Goal: Information Seeking & Learning: Check status

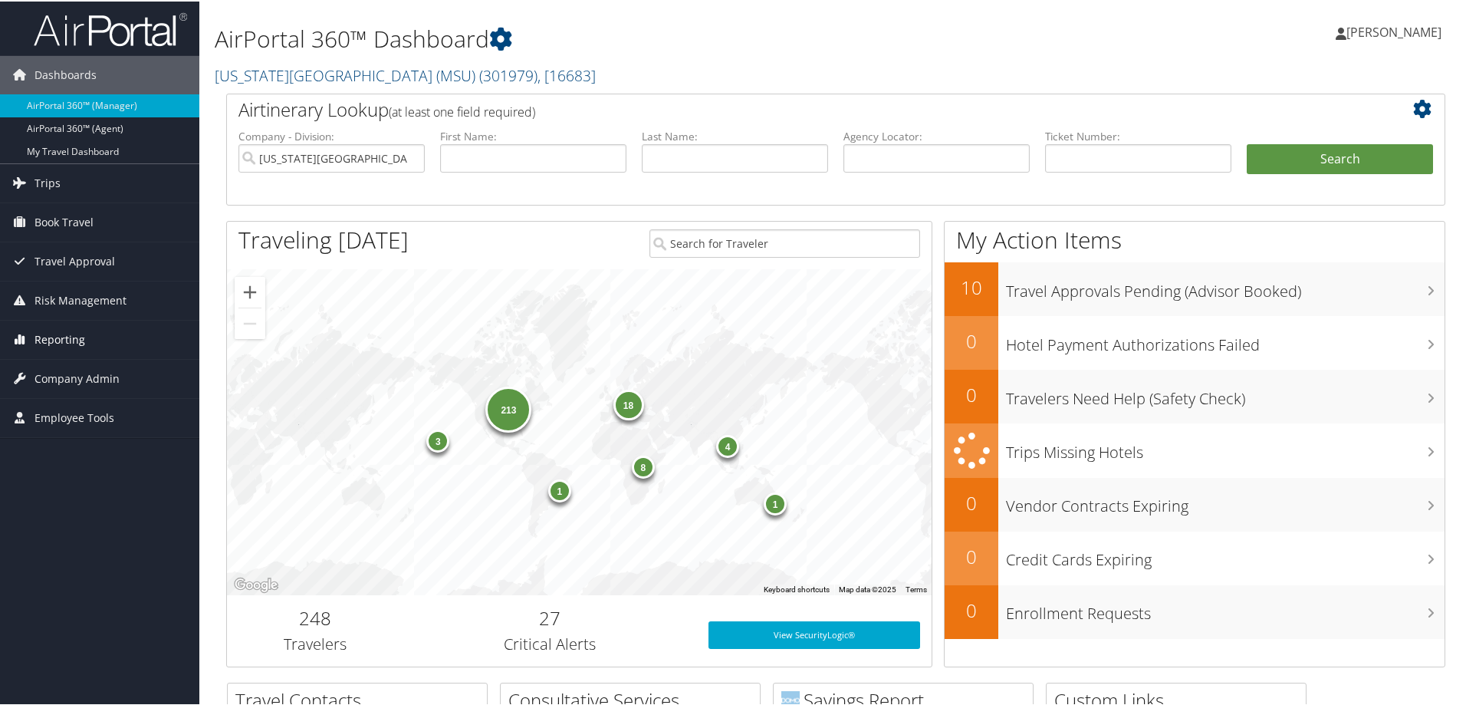
click at [71, 339] on span "Reporting" at bounding box center [60, 338] width 51 height 38
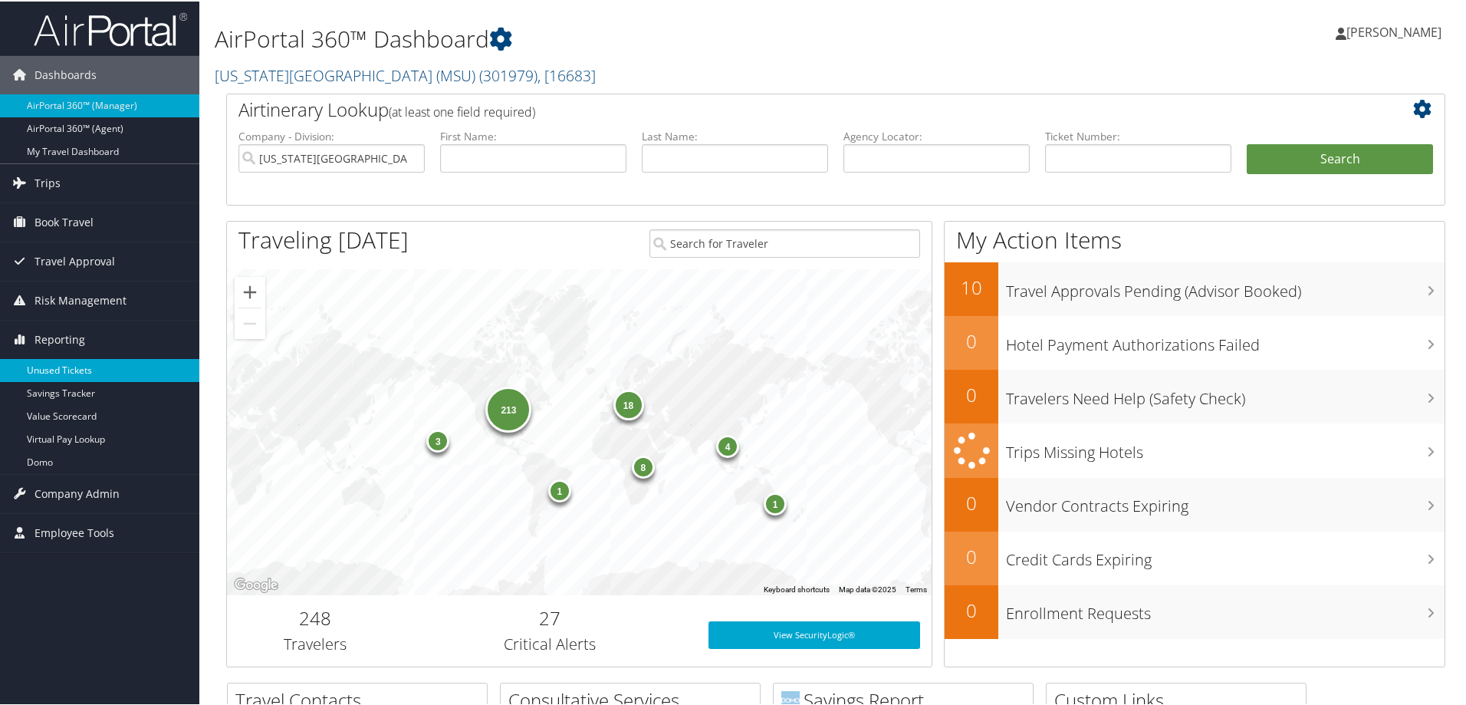
click at [68, 370] on link "Unused Tickets" at bounding box center [99, 368] width 199 height 23
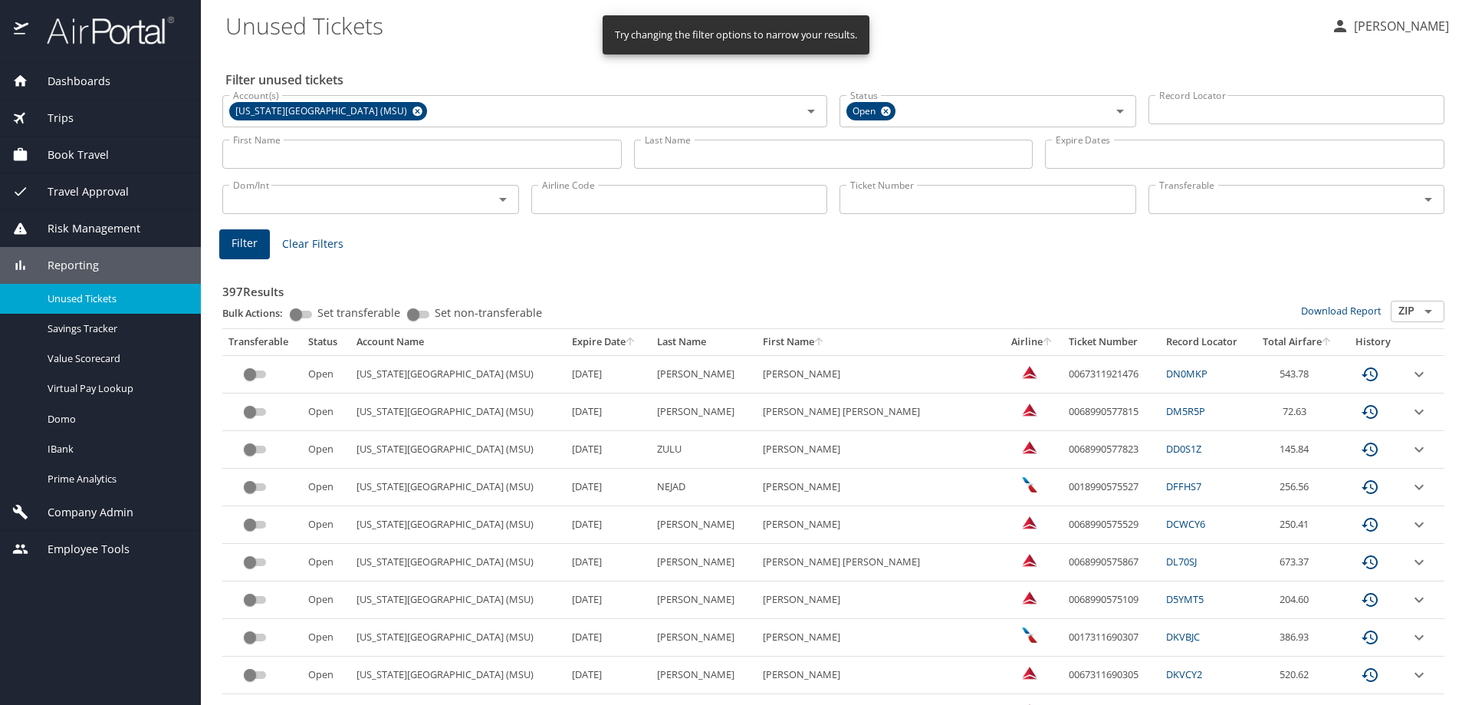
click at [446, 154] on input "First Name" at bounding box center [422, 154] width 400 height 29
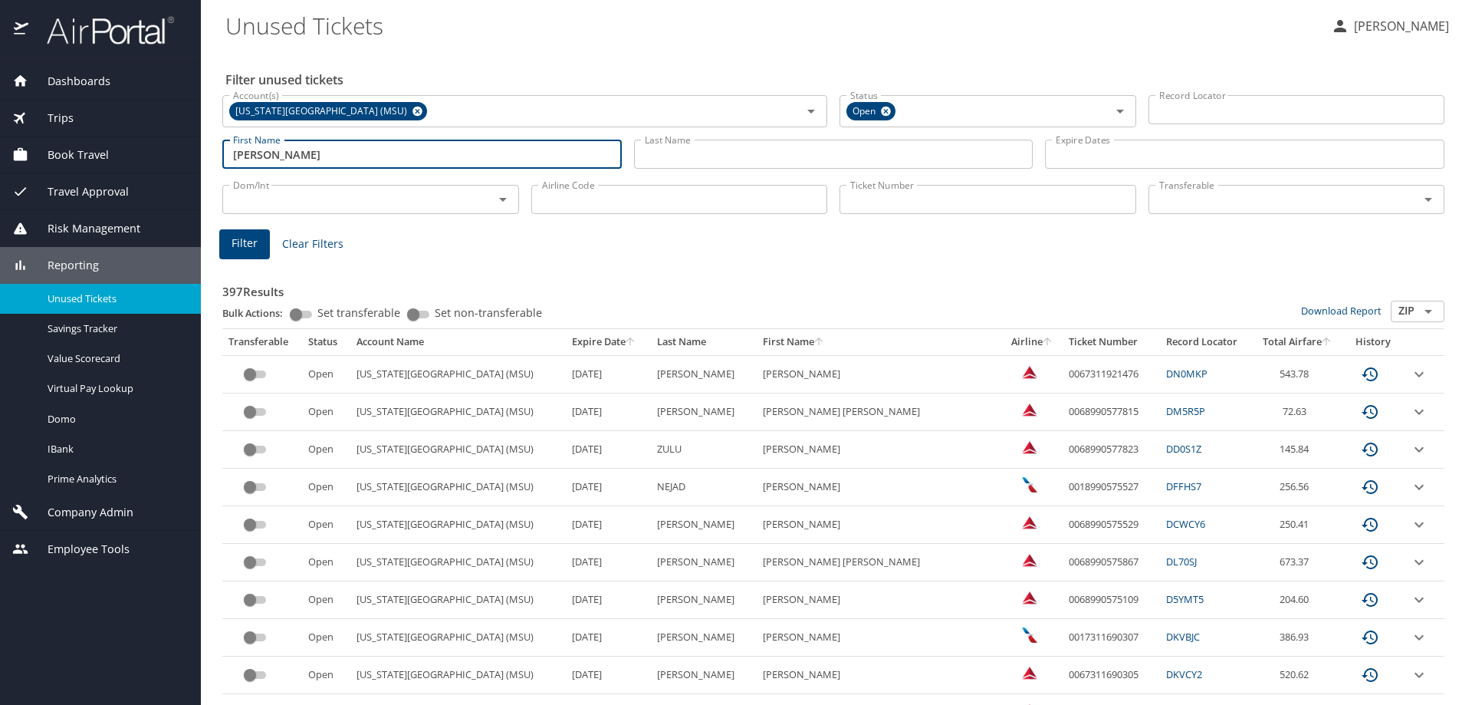
type input "Quentin"
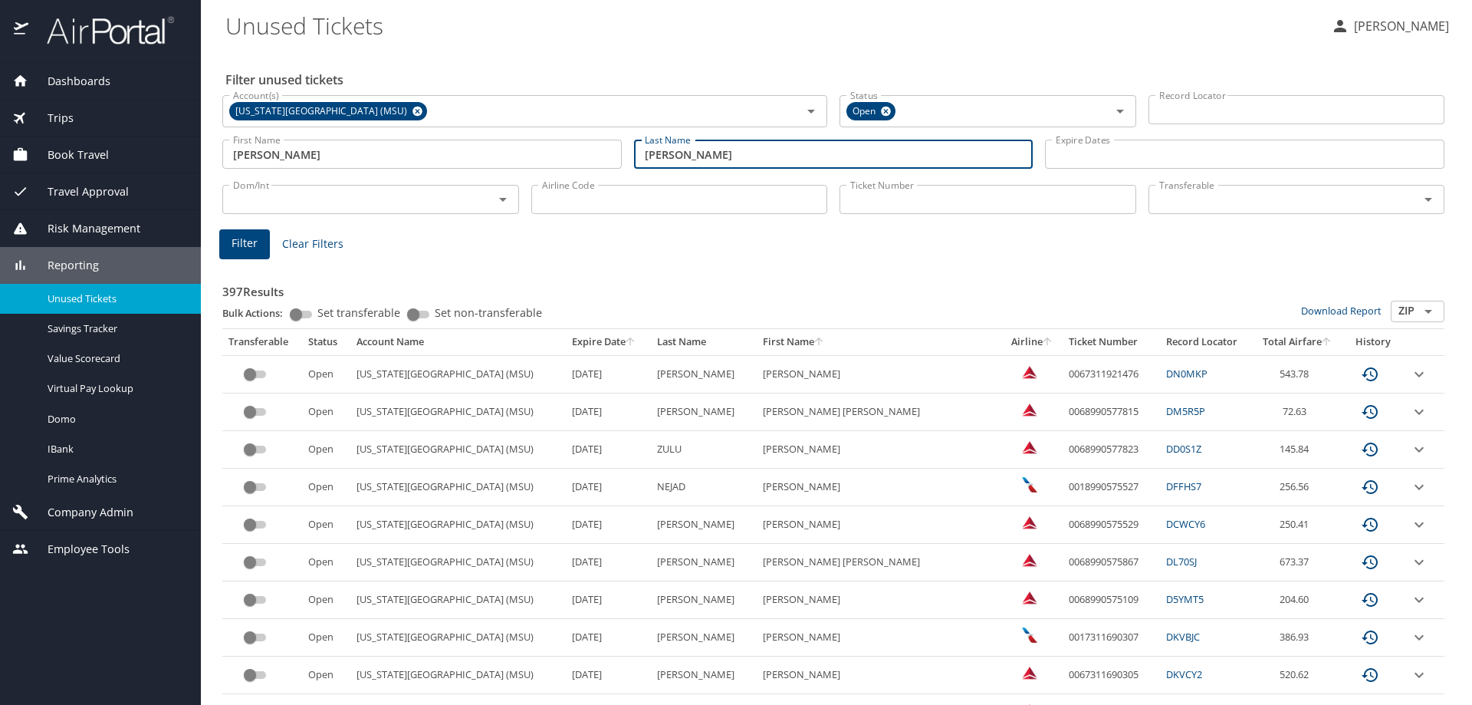
type input "Tyler"
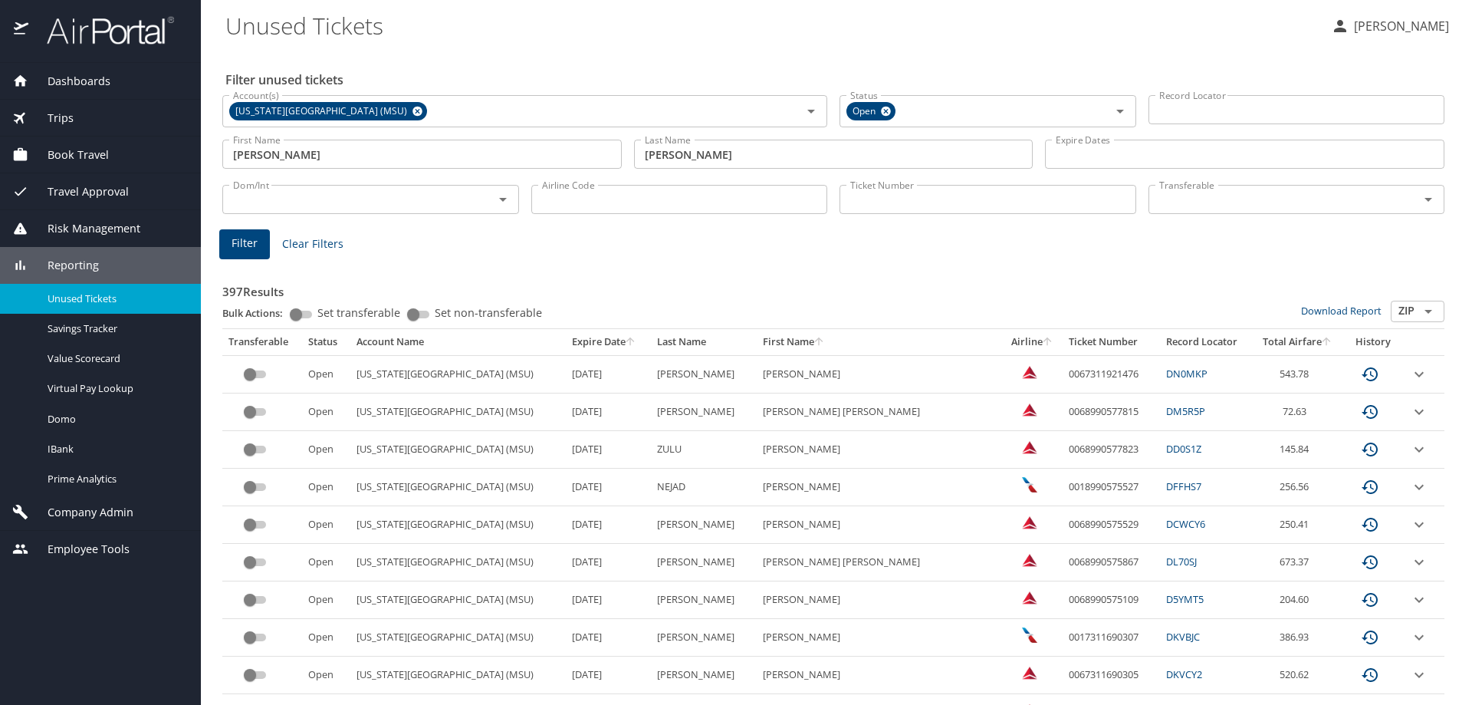
click at [248, 247] on span "Filter" at bounding box center [245, 243] width 26 height 19
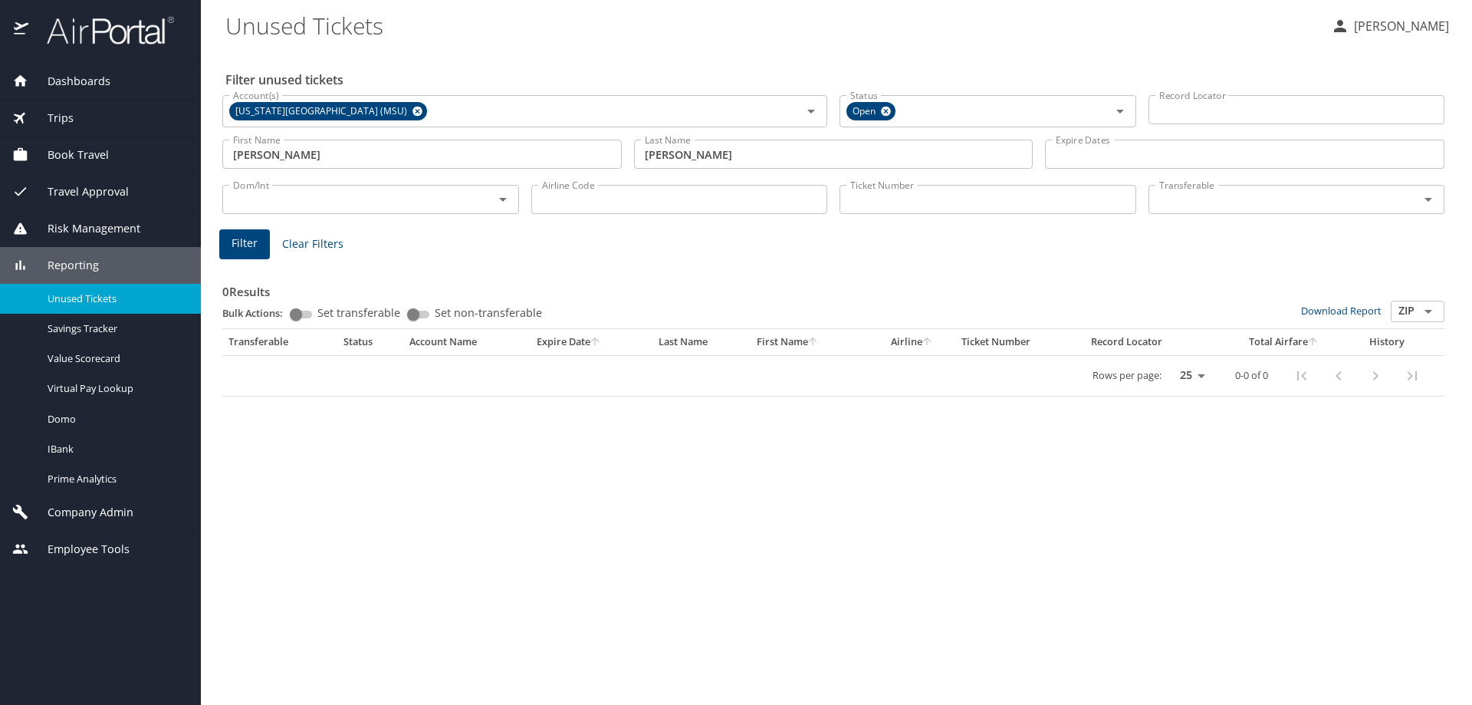
click at [324, 248] on span "Clear Filters" at bounding box center [312, 244] width 61 height 19
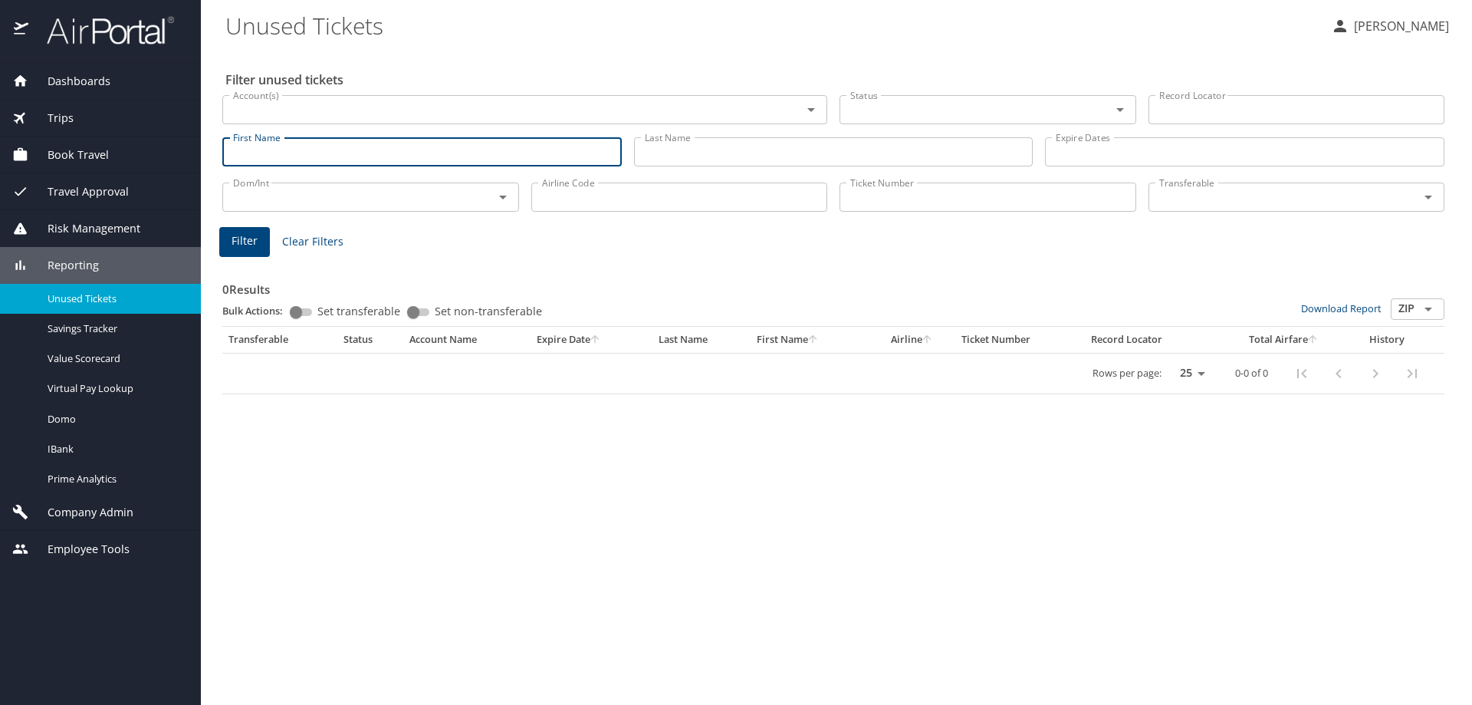
click at [304, 162] on input "First Name" at bounding box center [422, 151] width 400 height 29
type input "Quentin"
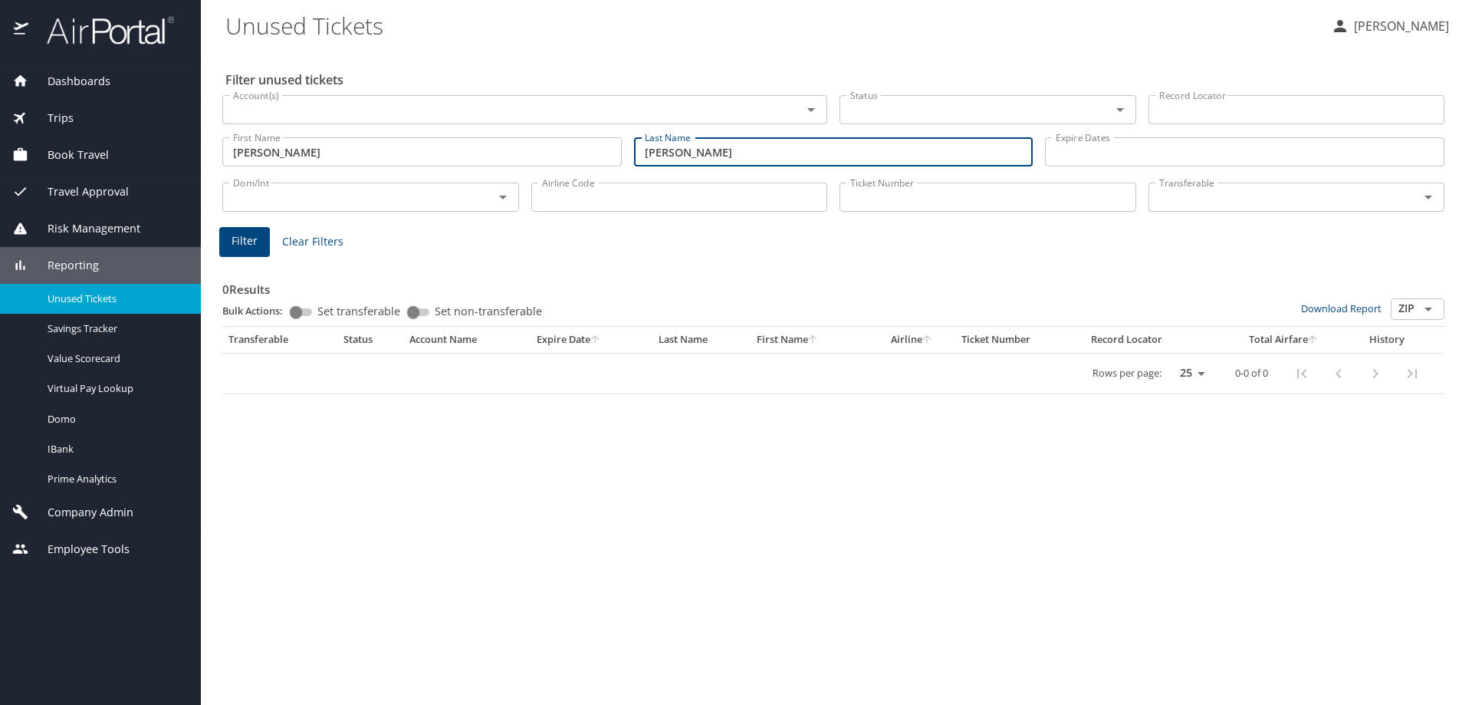
type input "Tyler"
click at [238, 238] on span "Filter" at bounding box center [245, 241] width 26 height 19
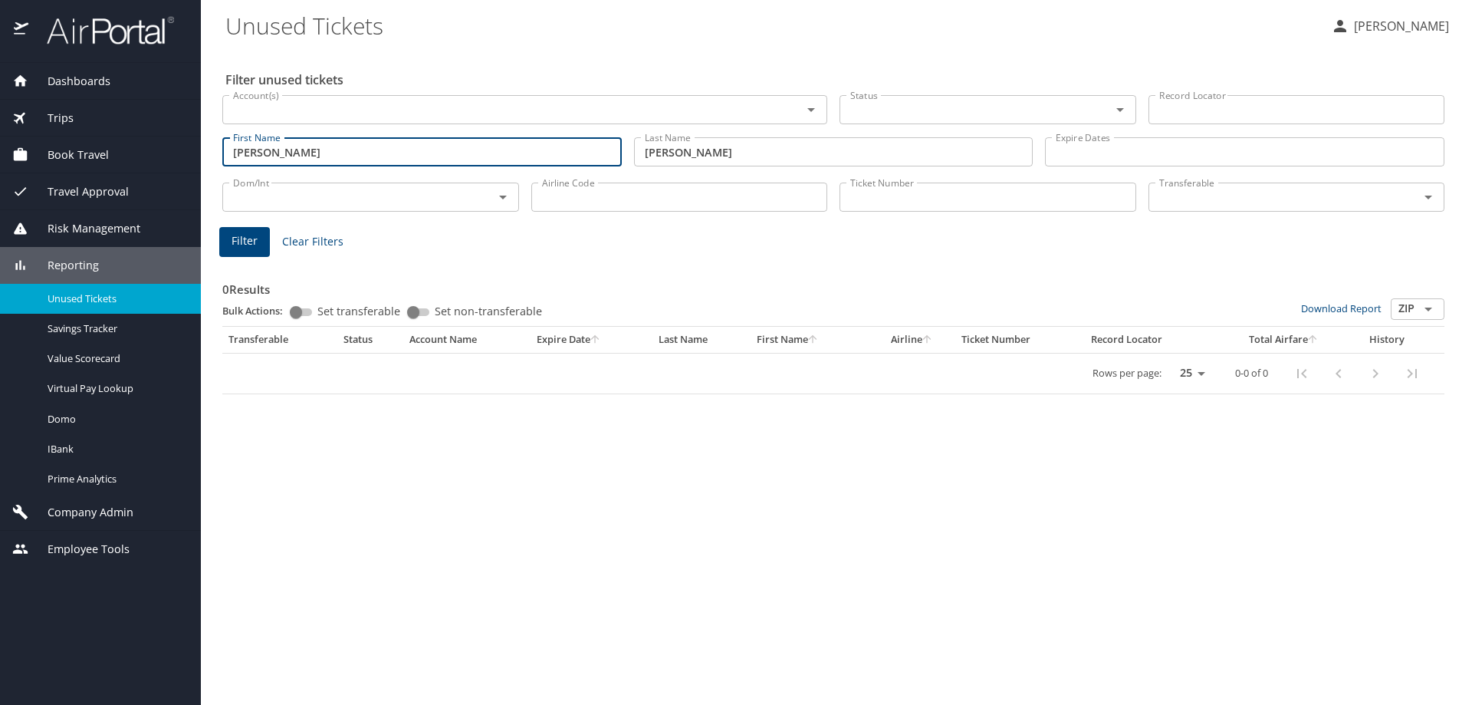
drag, startPoint x: 360, startPoint y: 166, endPoint x: 99, endPoint y: 149, distance: 261.3
click at [99, 149] on div "Dashboards AirPortal 360™ Manager AirPortal 360™ Agent My Travel Dashboard Trip…" at bounding box center [736, 352] width 1472 height 705
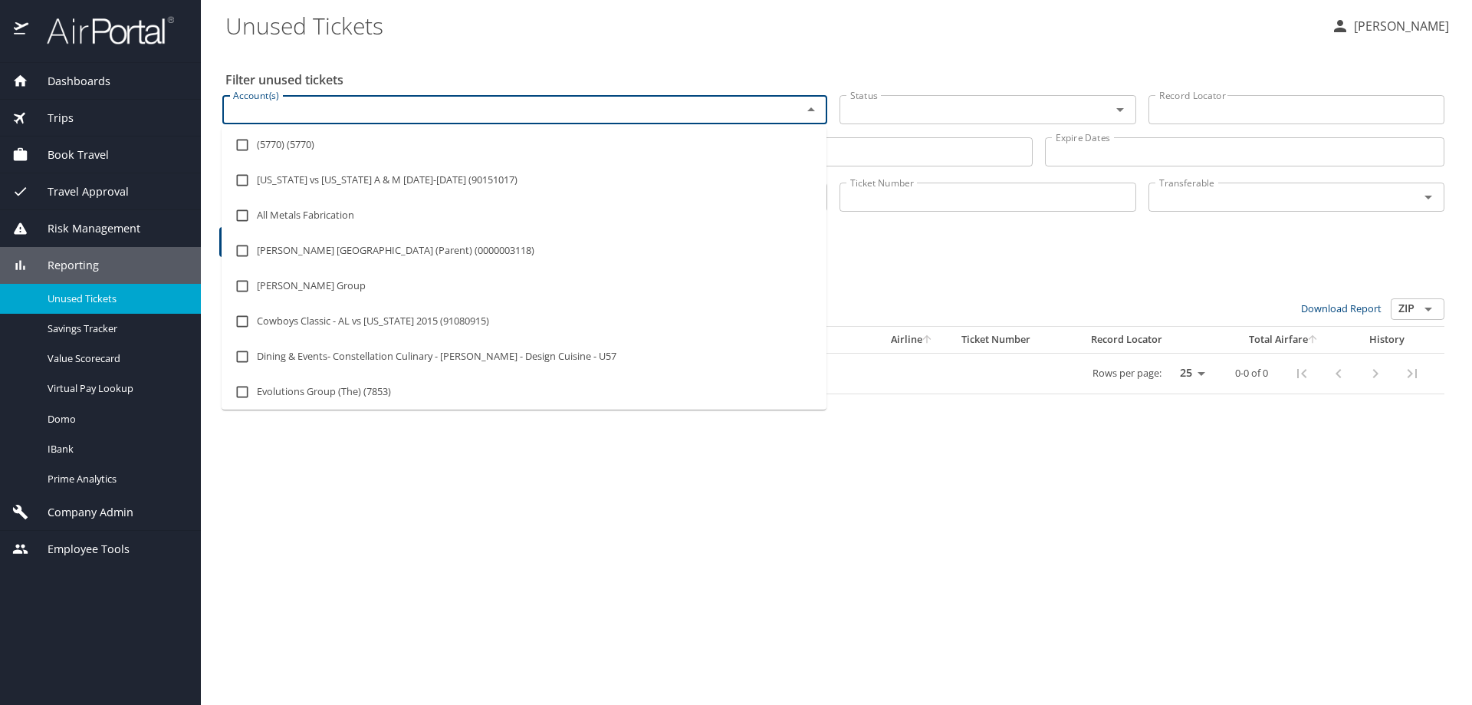
click at [252, 113] on input "Account(s)" at bounding box center [502, 110] width 551 height 20
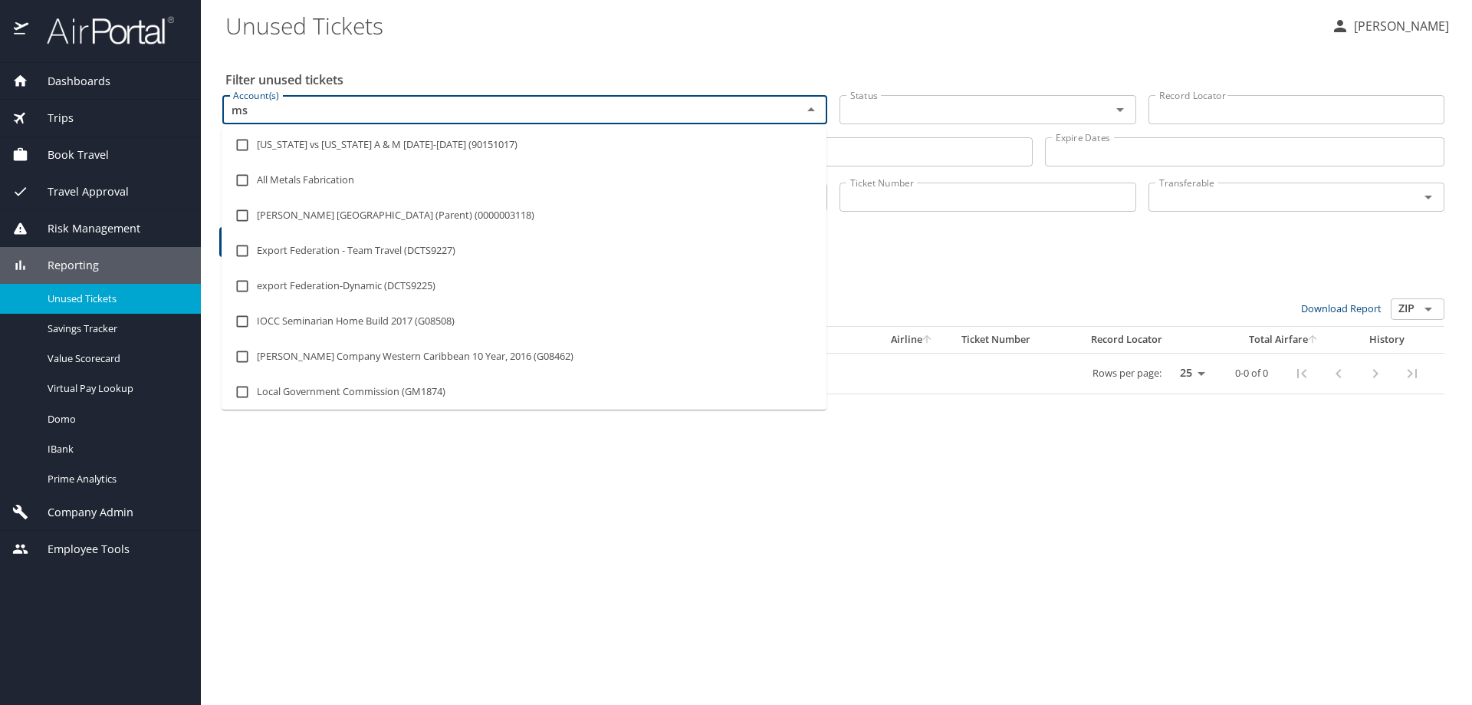
type input "msu"
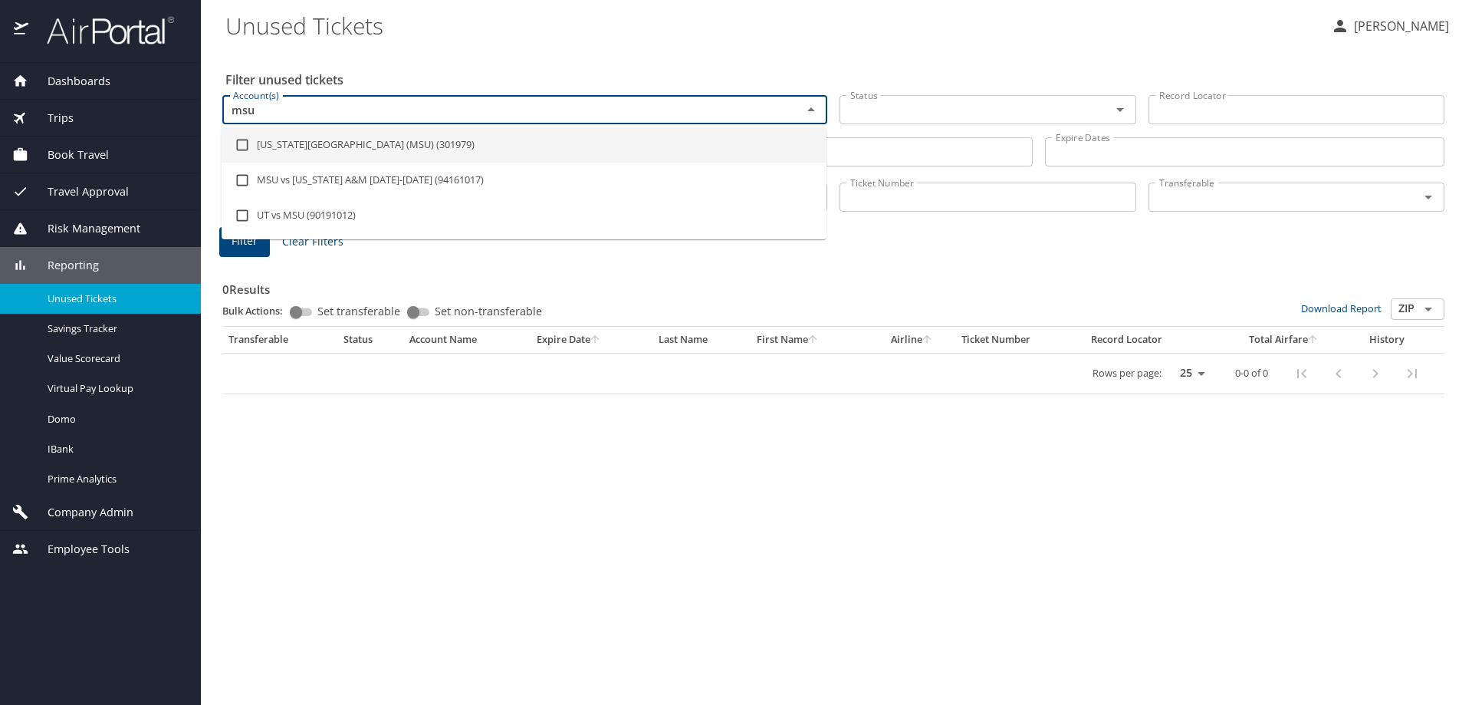
click at [245, 143] on input "checkbox" at bounding box center [242, 144] width 29 height 29
checkbox input "true"
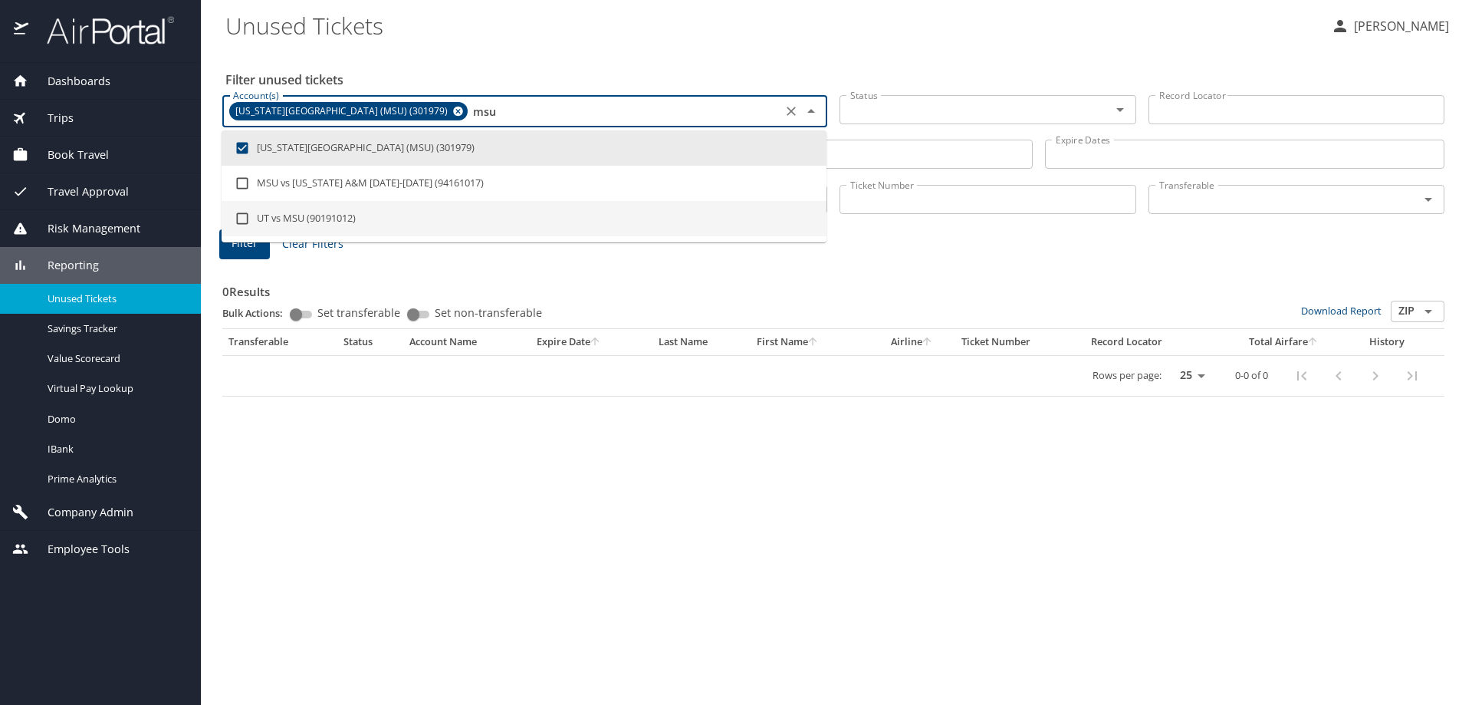
type input "msu"
click at [409, 265] on div "0 Results Bulk Actions: Set transferable Set non-transferable Download Report Z…" at bounding box center [833, 329] width 1222 height 134
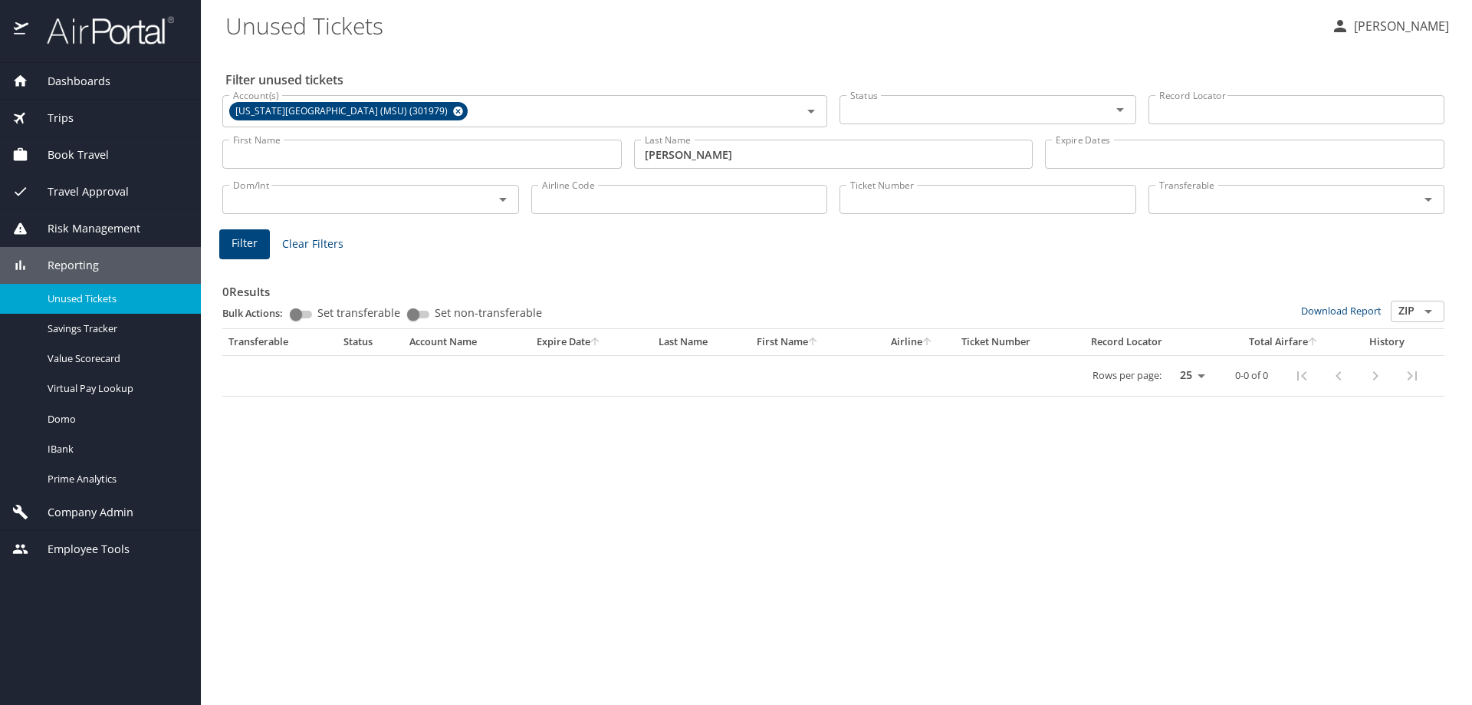
click at [263, 246] on button "Filter" at bounding box center [244, 244] width 51 height 30
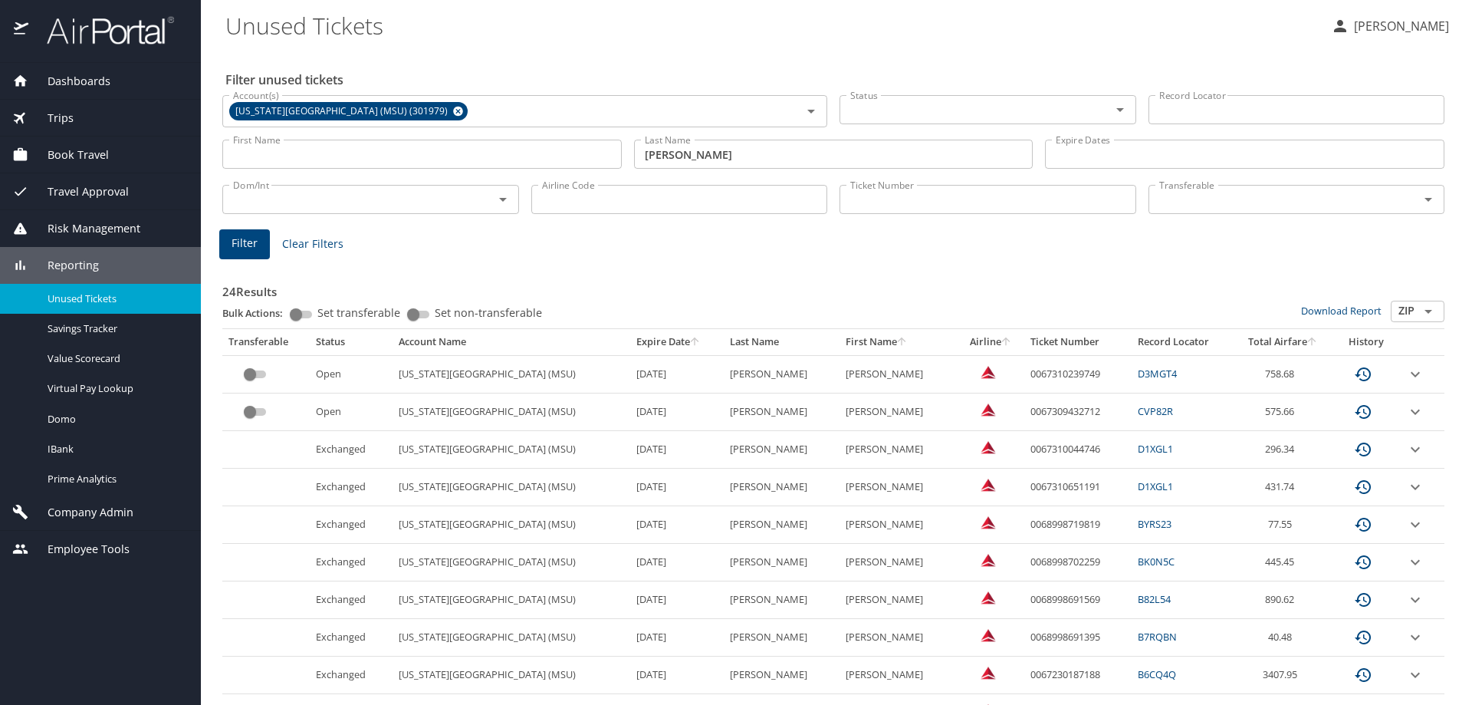
click at [1145, 410] on link "CVP82R" at bounding box center [1155, 411] width 35 height 14
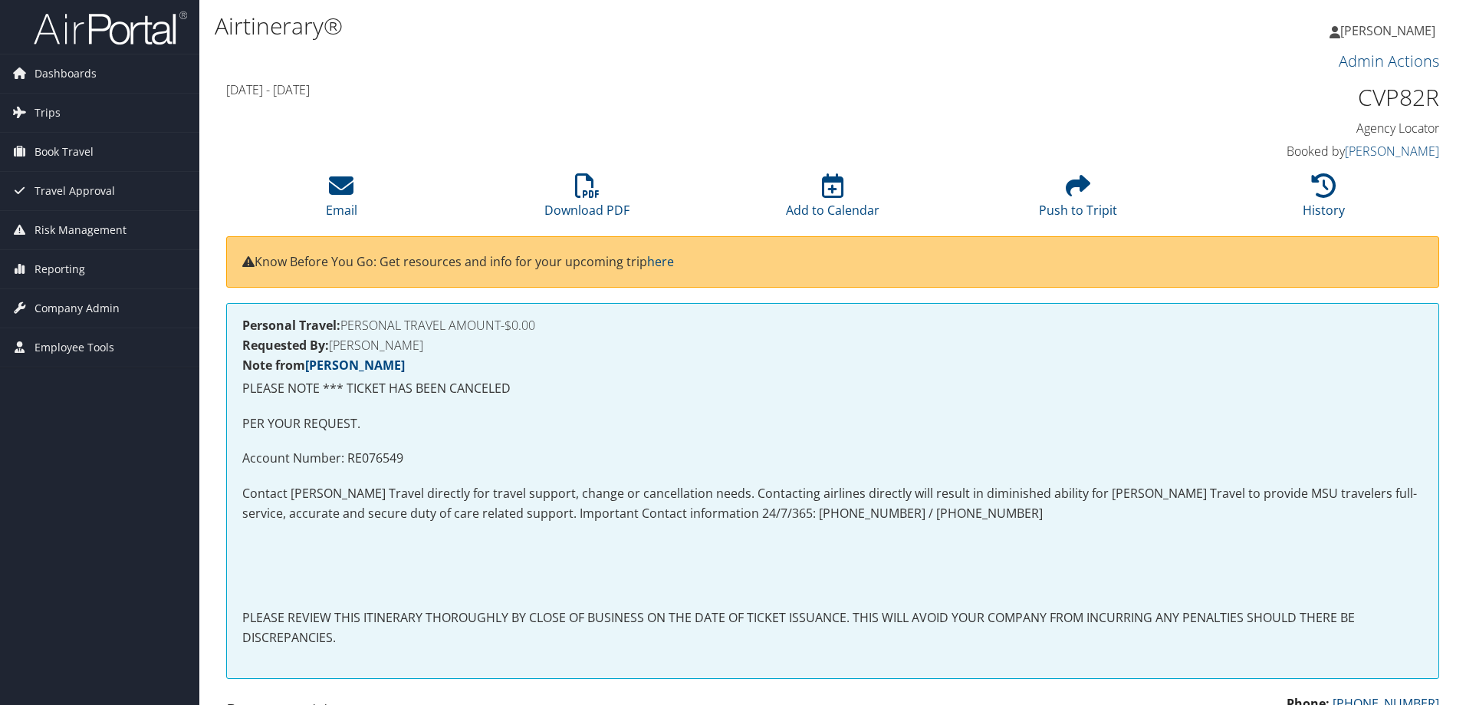
scroll to position [690, 0]
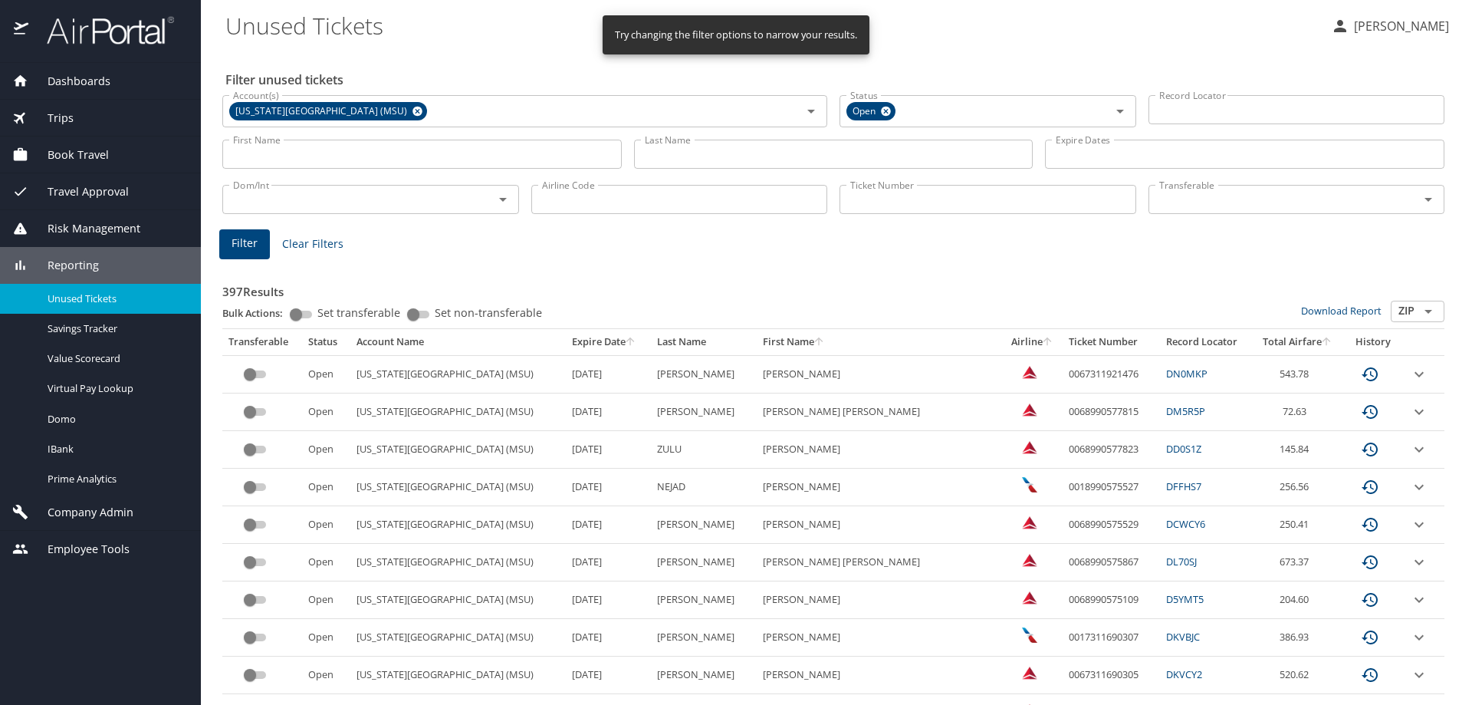
drag, startPoint x: 405, startPoint y: 163, endPoint x: 399, endPoint y: 150, distance: 14.4
click at [405, 163] on input "First Name" at bounding box center [422, 154] width 400 height 29
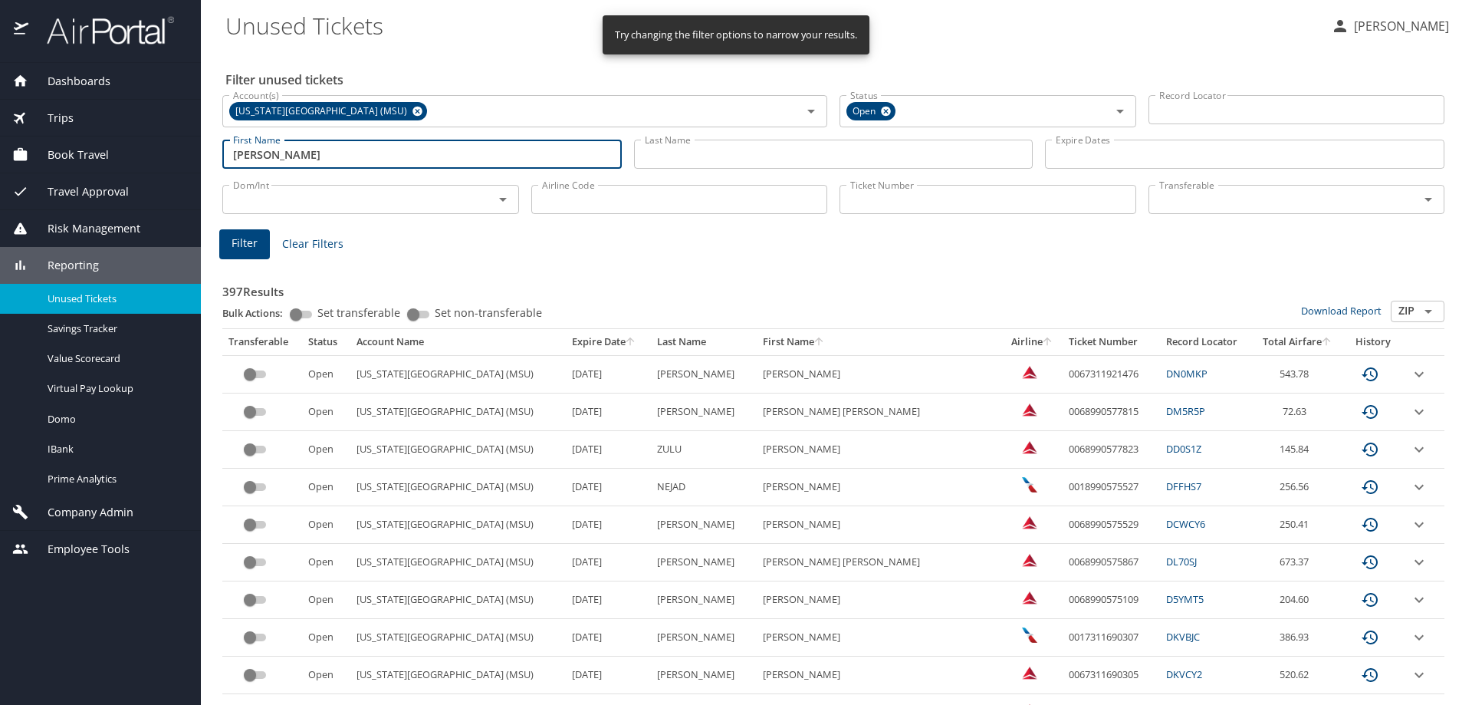
type input "Michelle"
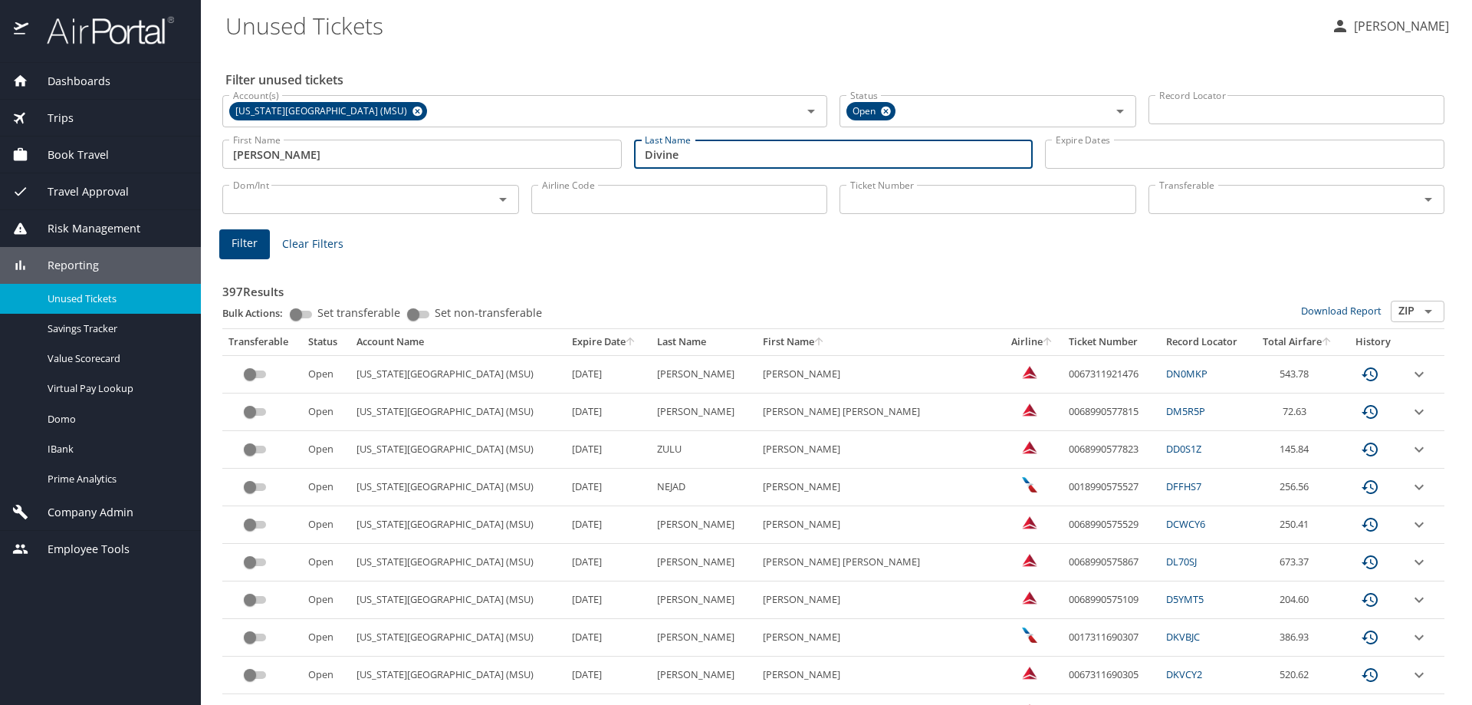
type input "Divine"
click at [247, 248] on span "Filter" at bounding box center [245, 243] width 26 height 19
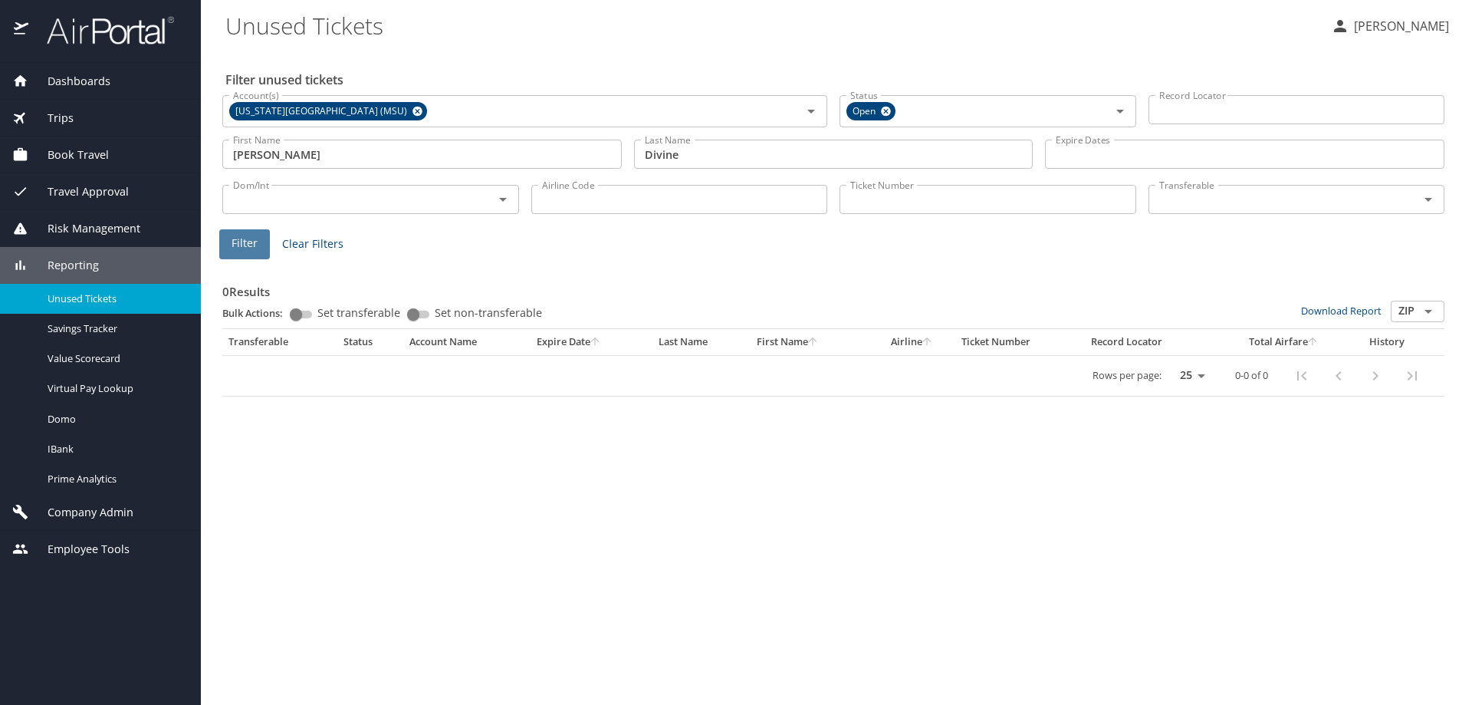
click at [254, 254] on button "Filter" at bounding box center [244, 244] width 51 height 30
click at [258, 254] on button "Filter" at bounding box center [244, 244] width 51 height 30
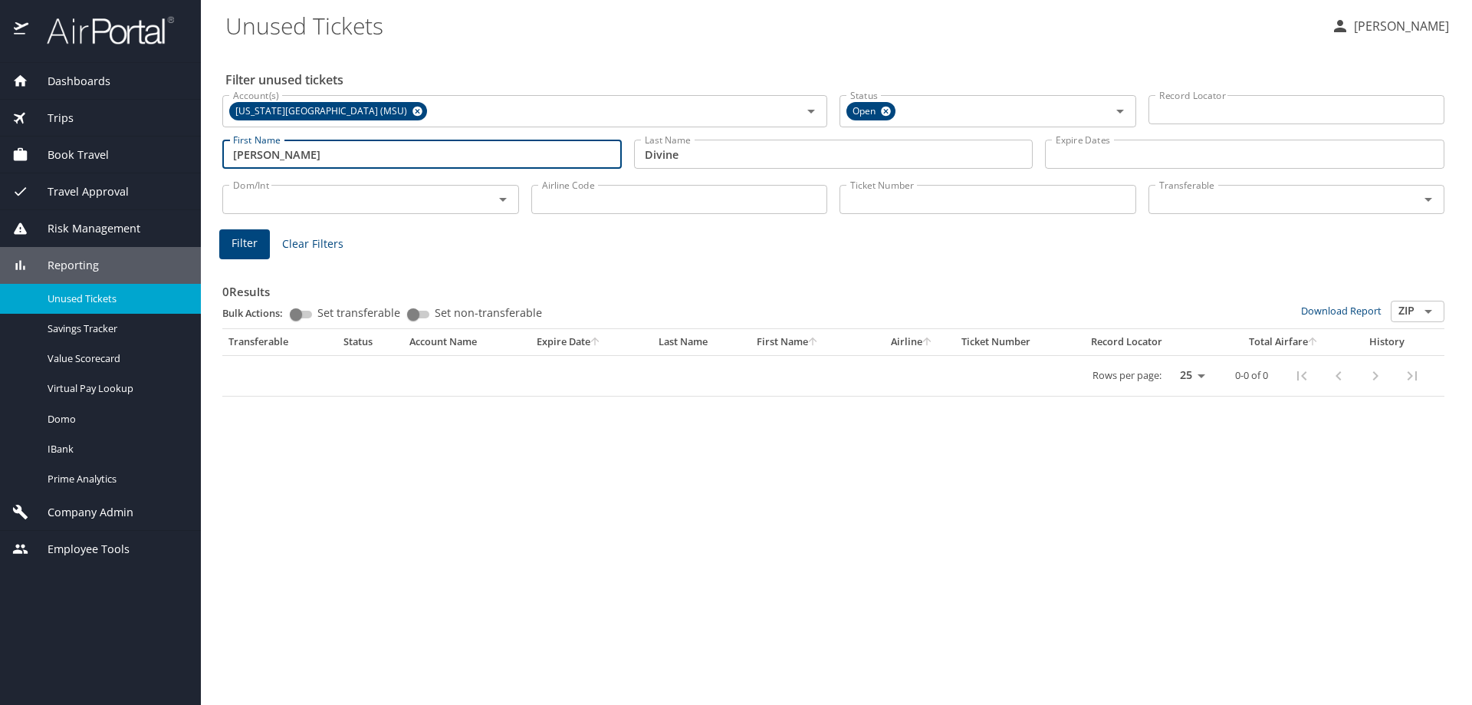
drag, startPoint x: 306, startPoint y: 158, endPoint x: 197, endPoint y: 137, distance: 110.9
click at [197, 137] on div "Dashboards AirPortal 360™ Manager AirPortal 360™ Agent My Travel Dashboard Trip…" at bounding box center [736, 352] width 1472 height 705
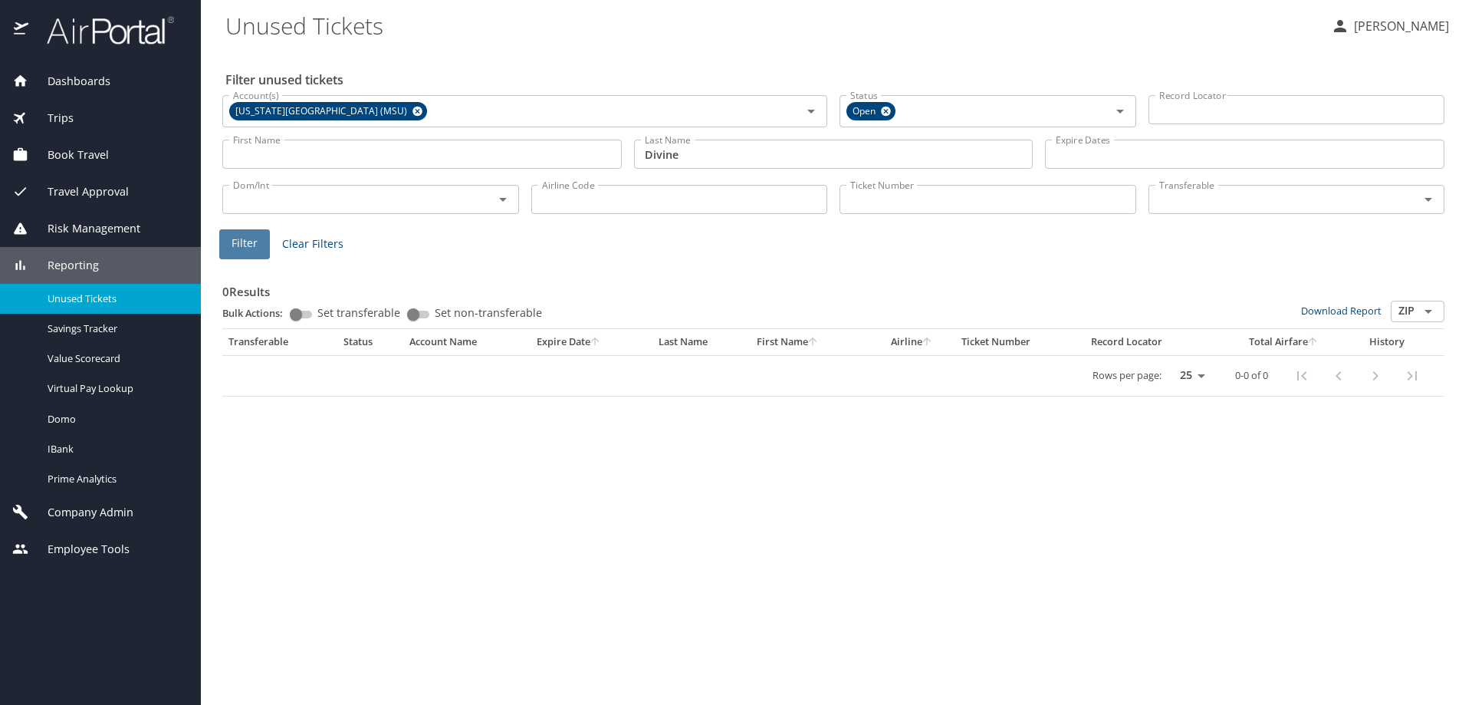
click at [250, 254] on button "Filter" at bounding box center [244, 244] width 51 height 30
click at [412, 112] on icon at bounding box center [418, 111] width 12 height 17
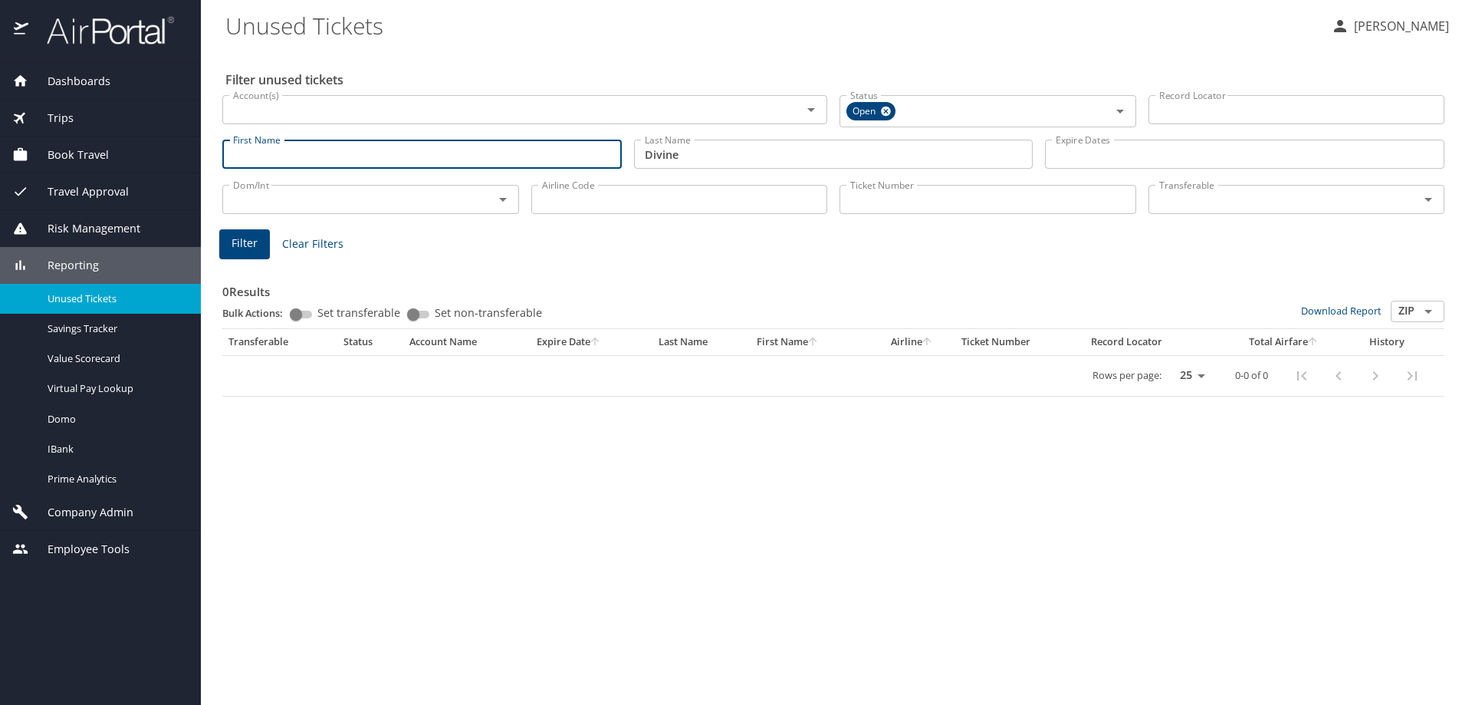
click at [337, 153] on input "First Name" at bounding box center [422, 154] width 400 height 29
type input "Michelle"
click at [234, 239] on span "Filter" at bounding box center [245, 243] width 26 height 19
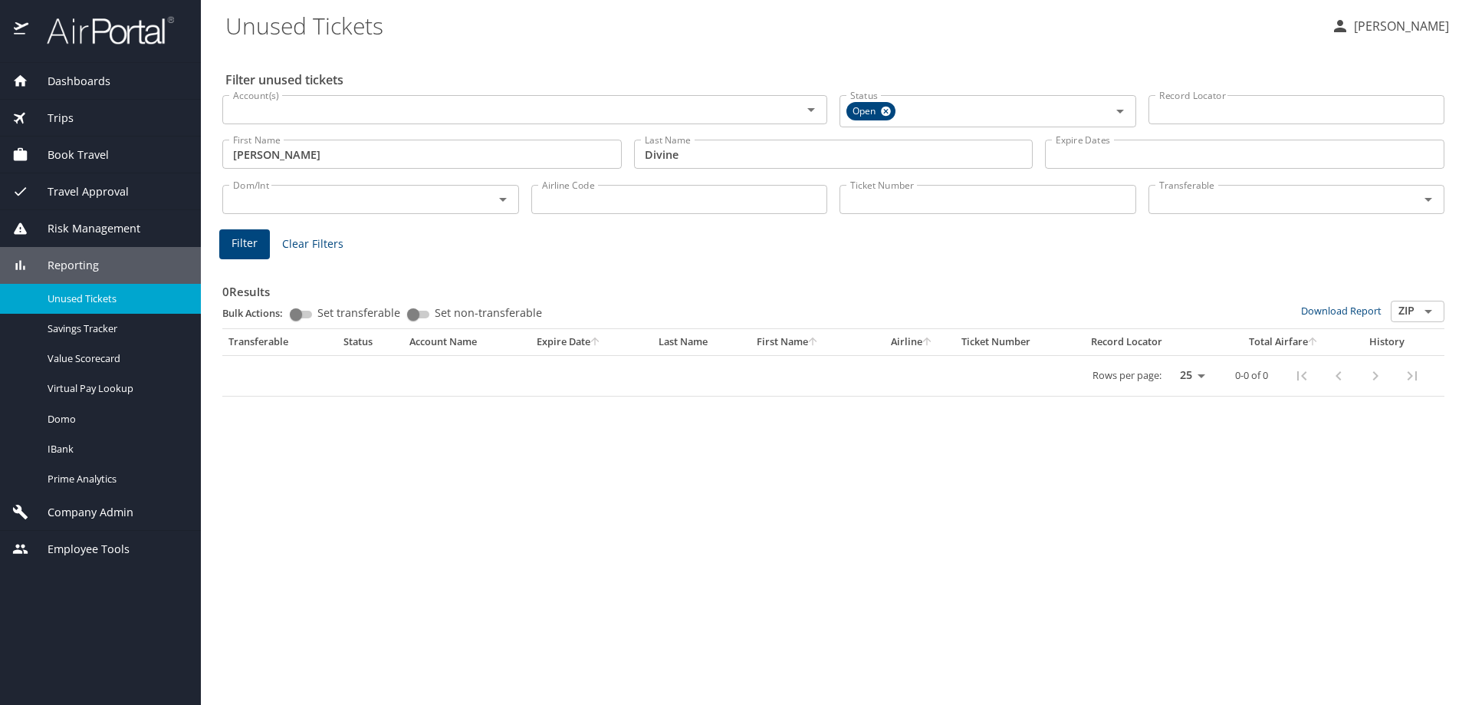
click at [425, 242] on div "Filter Clear Filters" at bounding box center [833, 244] width 1229 height 30
click at [248, 239] on span "Filter" at bounding box center [245, 243] width 26 height 19
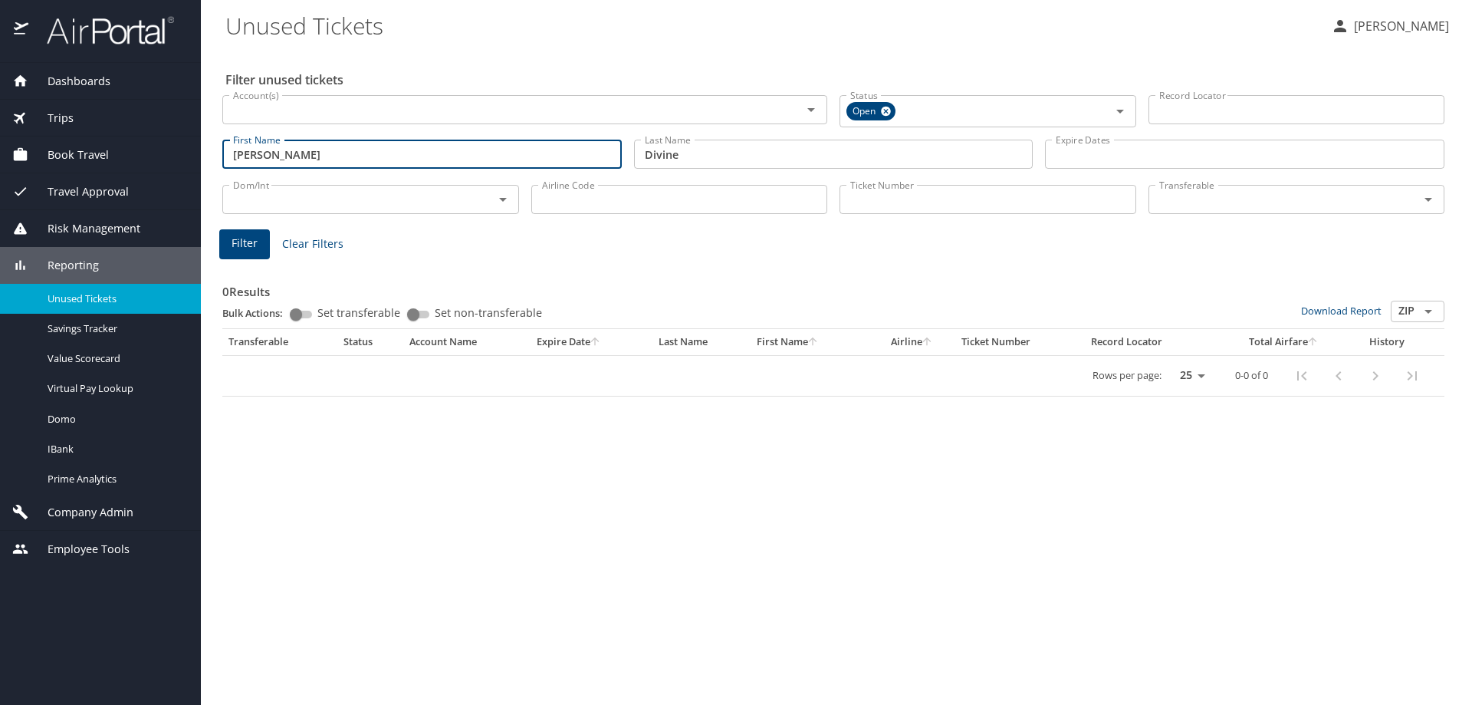
drag, startPoint x: 289, startPoint y: 156, endPoint x: 173, endPoint y: 137, distance: 118.0
click at [209, 141] on main "Unused Tickets Robin Pizzella Filter unused tickets Account(s) Account(s) Statu…" at bounding box center [837, 352] width 1272 height 705
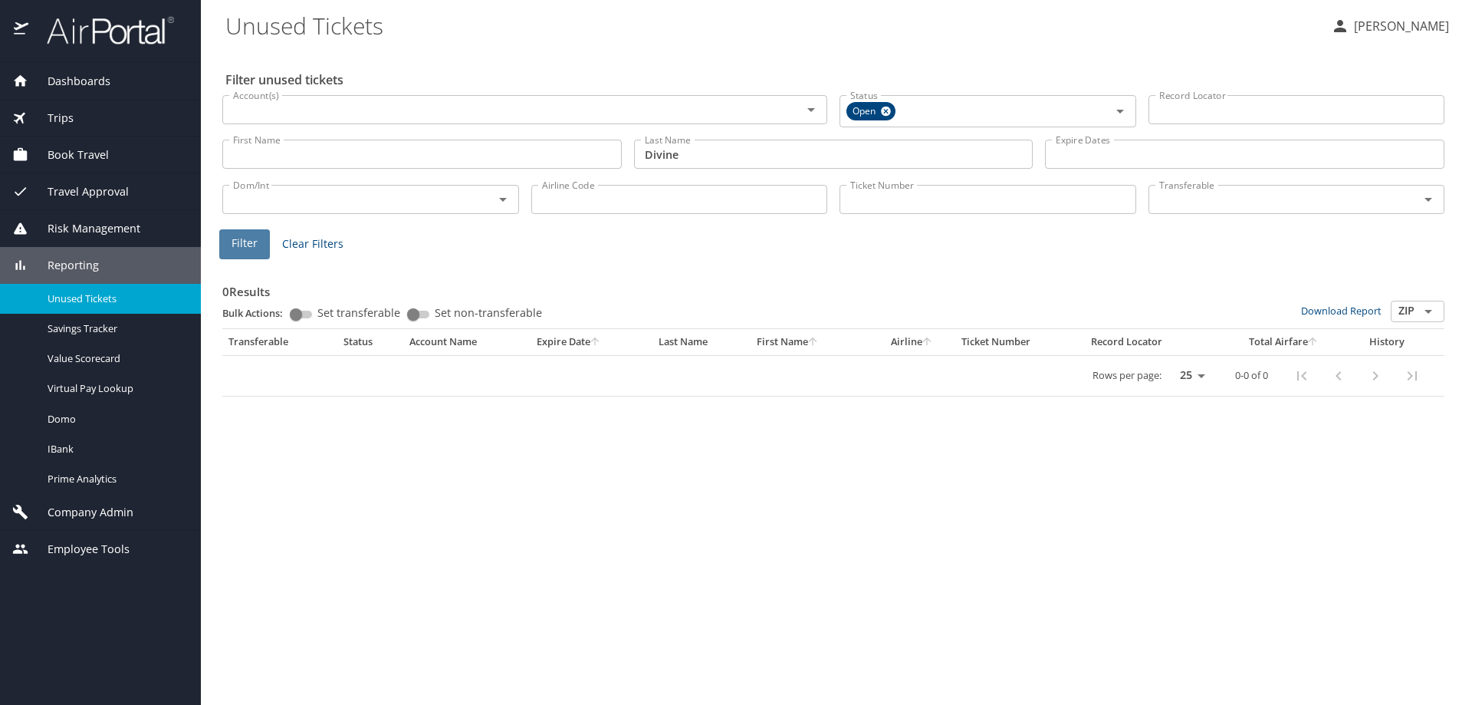
click at [247, 245] on span "Filter" at bounding box center [245, 243] width 26 height 19
click at [813, 281] on h3 "0 Results" at bounding box center [833, 287] width 1222 height 27
click at [886, 114] on icon at bounding box center [886, 112] width 10 height 10
click at [571, 261] on div "0 Results Bulk Actions: Set transferable Set non-transferable Download Report Z…" at bounding box center [833, 327] width 1222 height 134
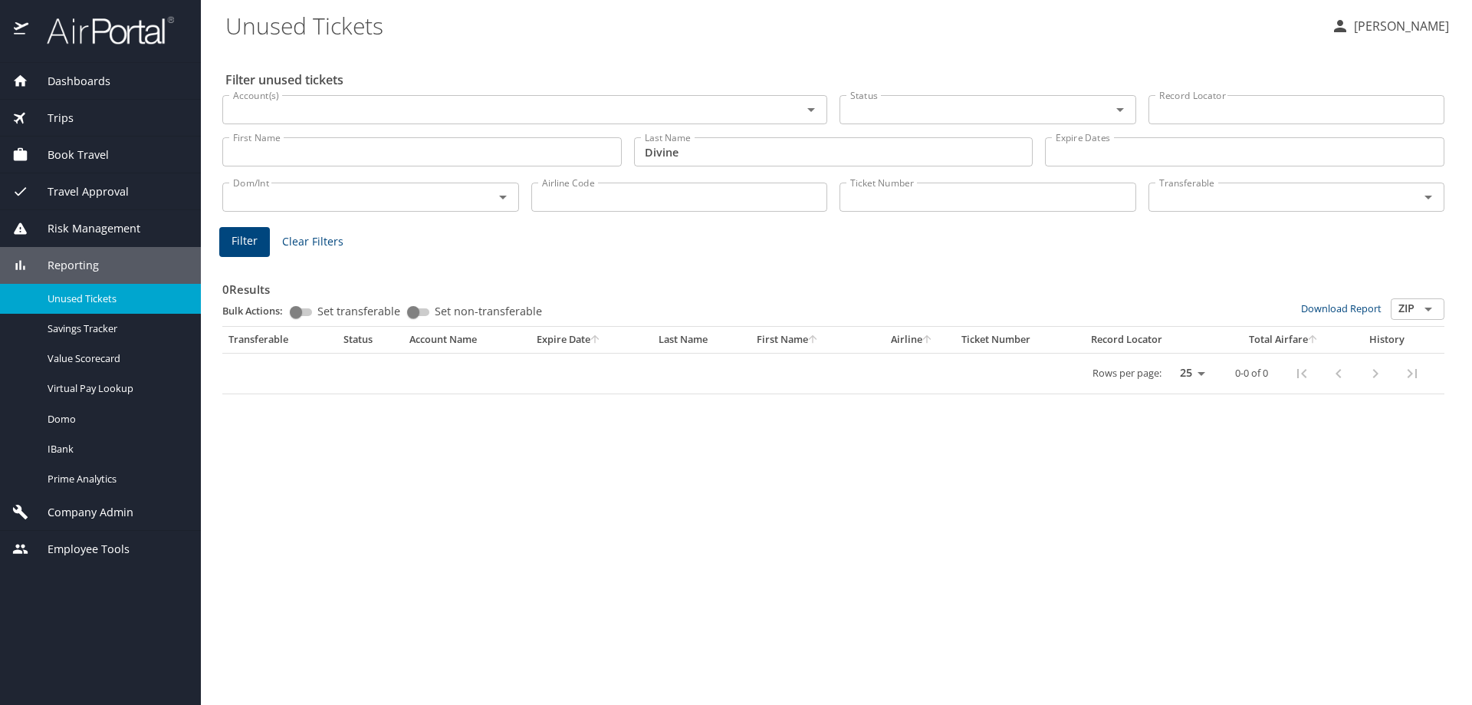
click at [248, 237] on span "Filter" at bounding box center [245, 241] width 26 height 19
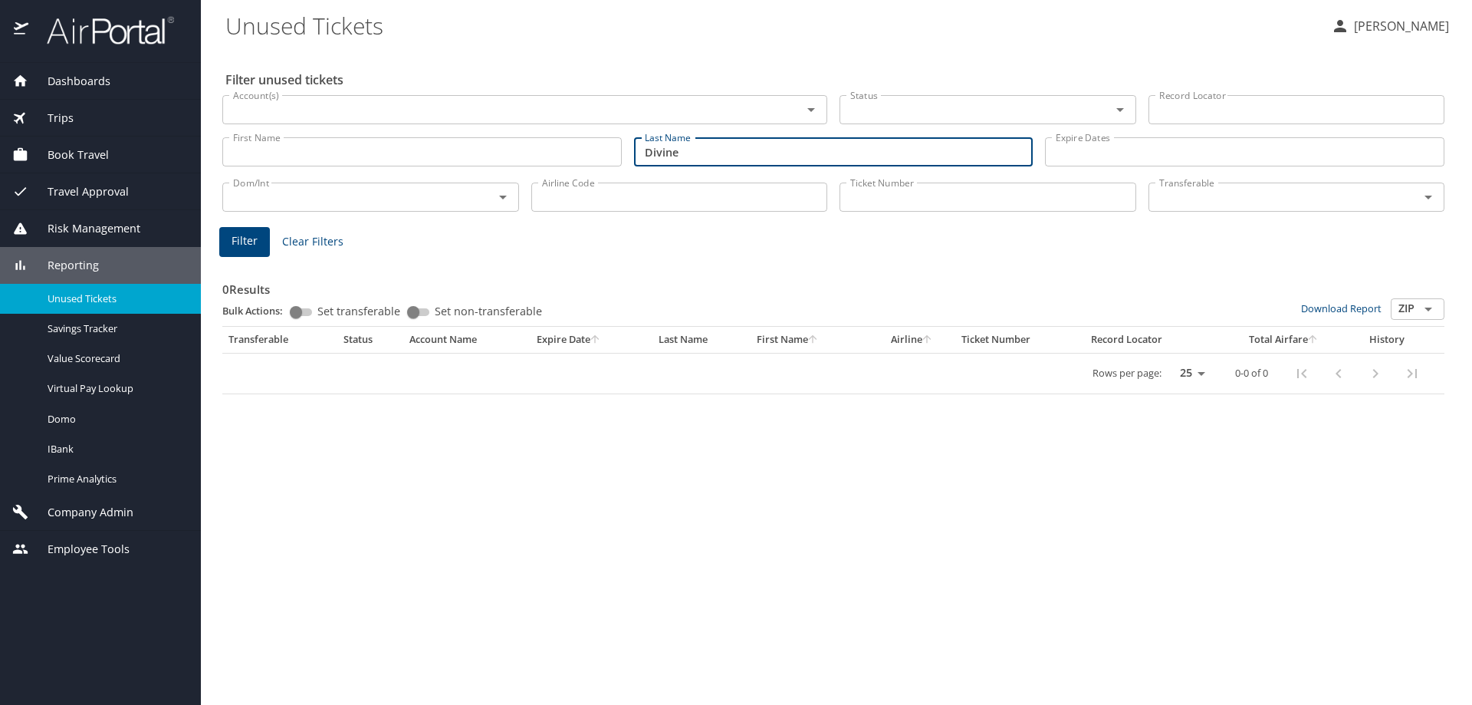
drag, startPoint x: 694, startPoint y: 153, endPoint x: 568, endPoint y: 160, distance: 126.7
click at [568, 160] on div "First Name First Name Last Name Divine Last Name Expire Dates Expire Dates" at bounding box center [833, 152] width 1235 height 54
click at [337, 156] on input "First Name" at bounding box center [422, 151] width 400 height 29
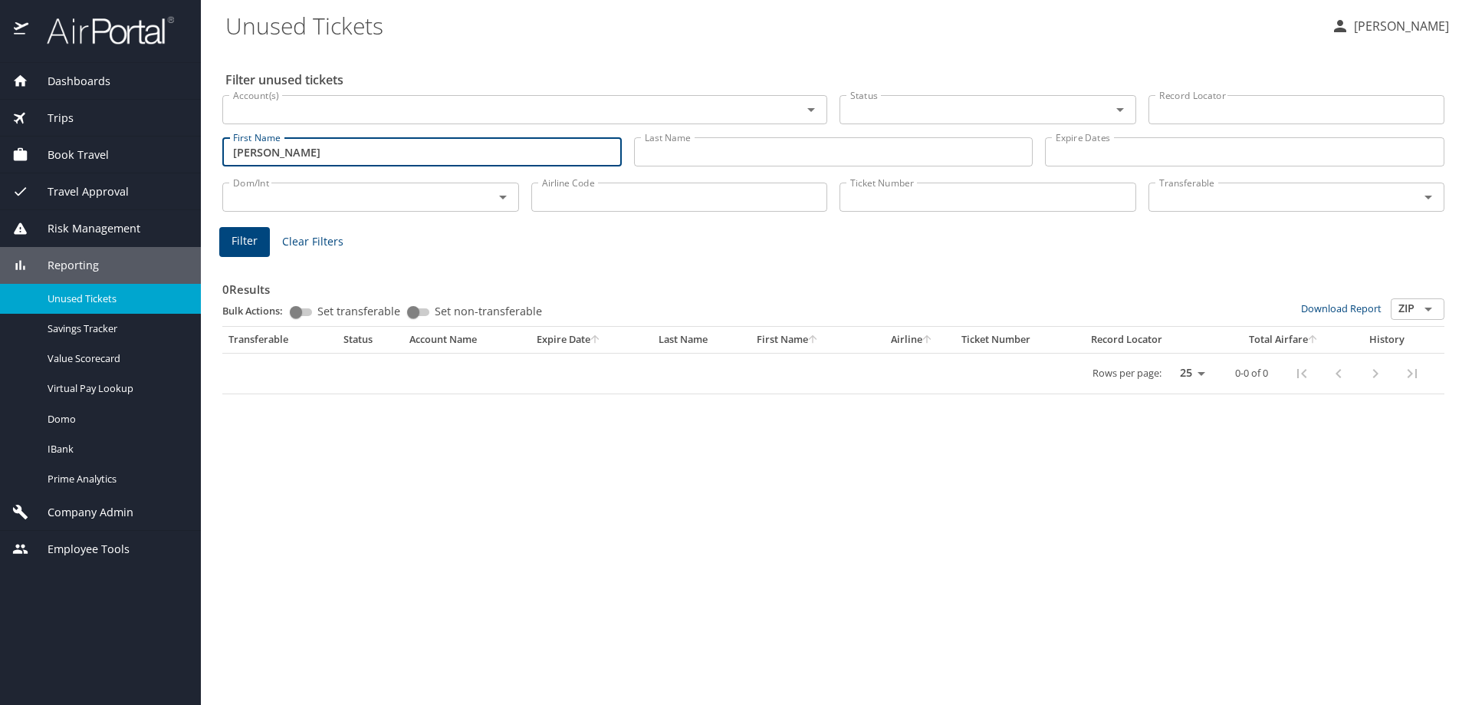
type input "Michelle"
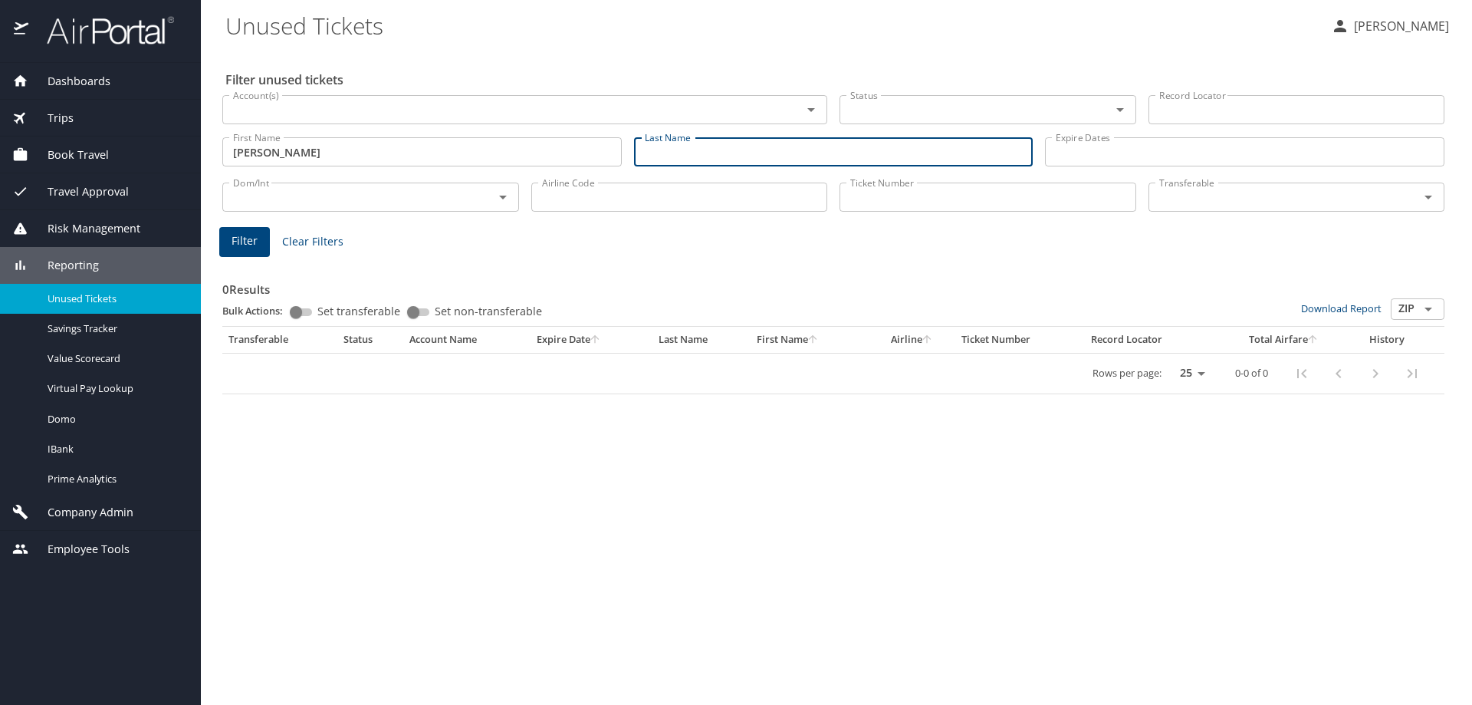
click at [697, 150] on input "Last Name" at bounding box center [834, 151] width 400 height 29
type input "Divine"
click at [242, 241] on span "Filter" at bounding box center [245, 241] width 26 height 19
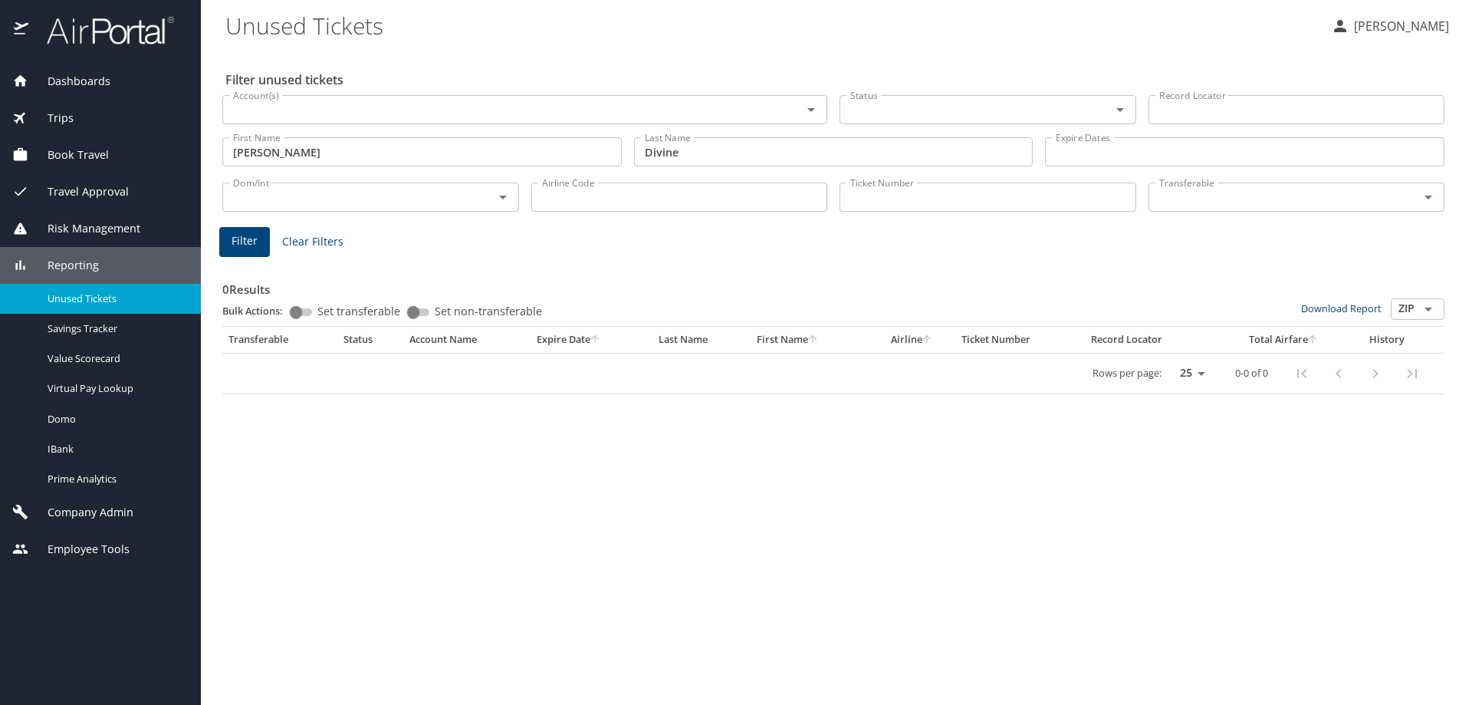
click at [492, 446] on div "Filter unused tickets Account(s) Account(s) Status Status Record Locator Record…" at bounding box center [836, 377] width 1222 height 656
click at [298, 240] on span "Clear Filters" at bounding box center [312, 241] width 61 height 19
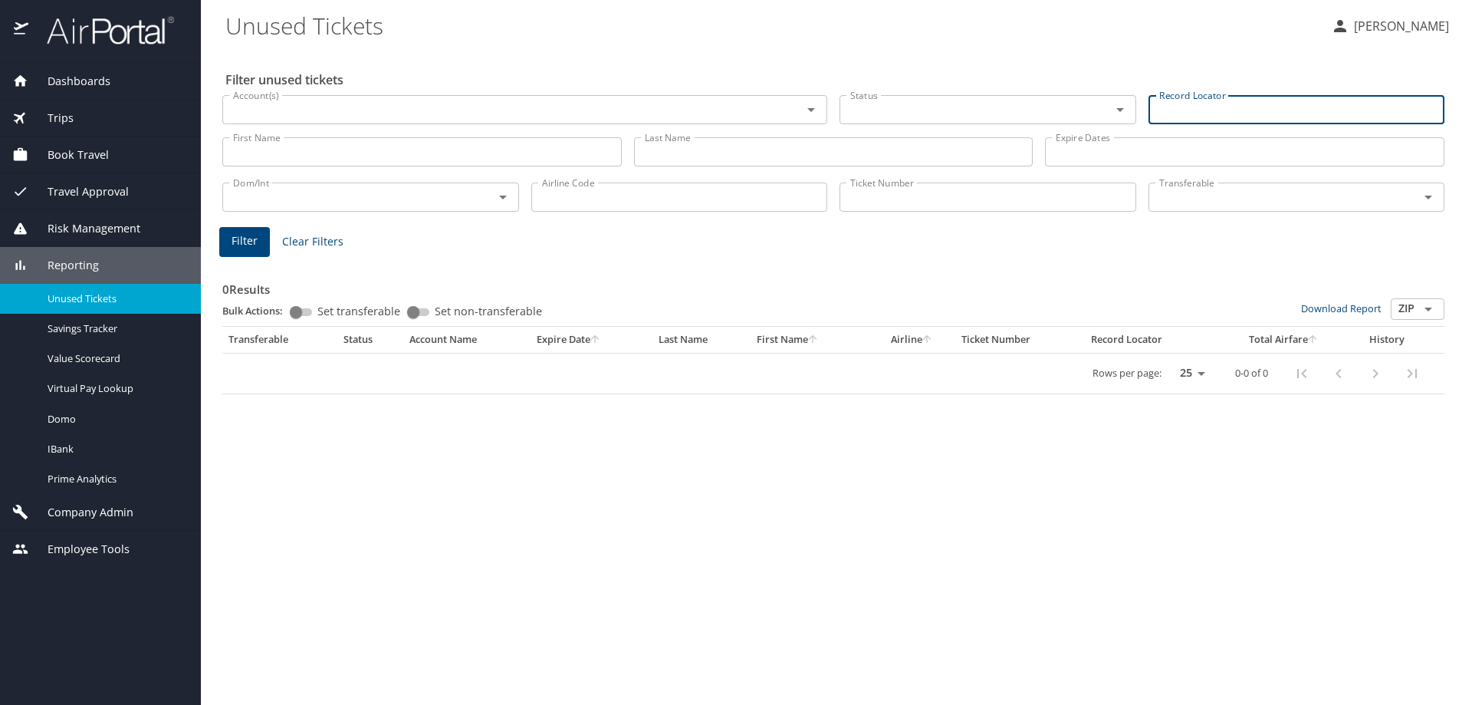
paste input "DGM12W"
type input "DGM12W"
click at [239, 246] on span "Filter" at bounding box center [245, 241] width 26 height 19
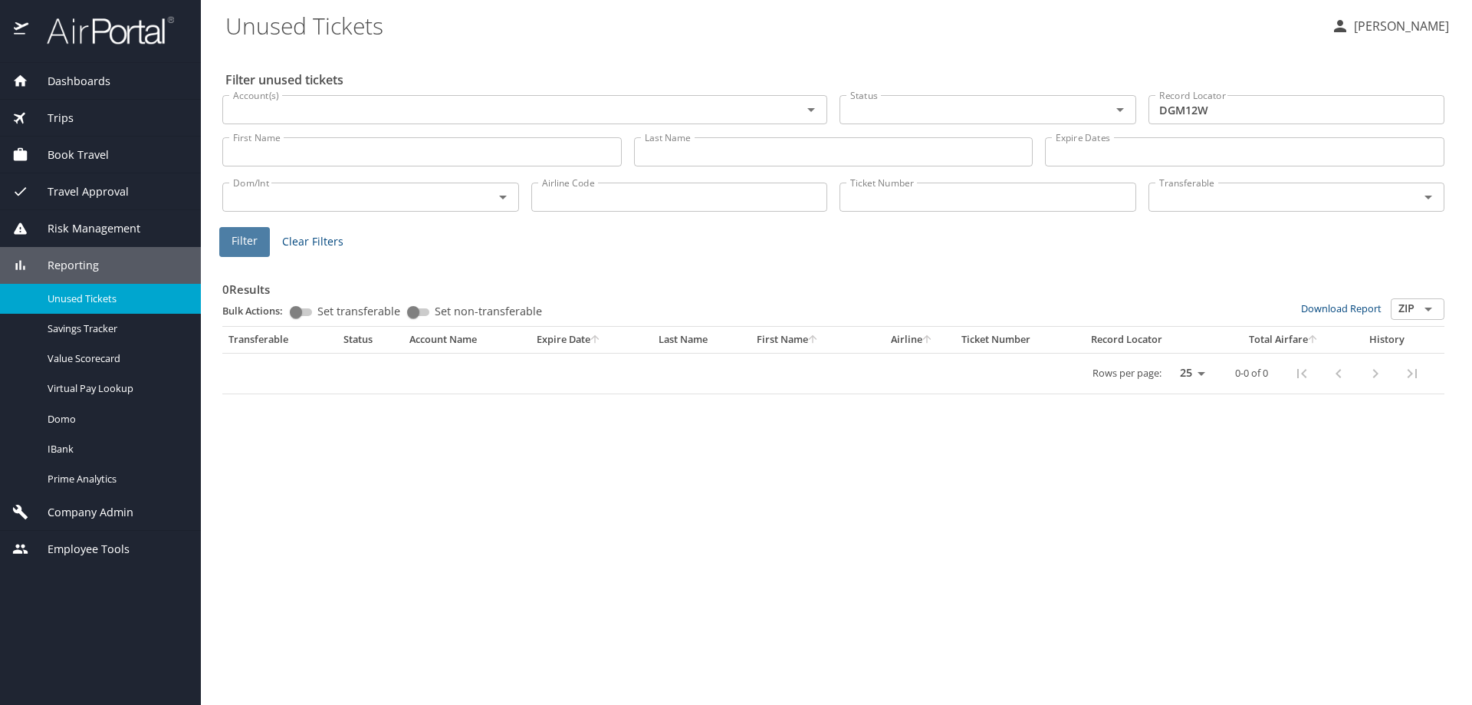
click at [257, 238] on button "Filter" at bounding box center [244, 242] width 51 height 30
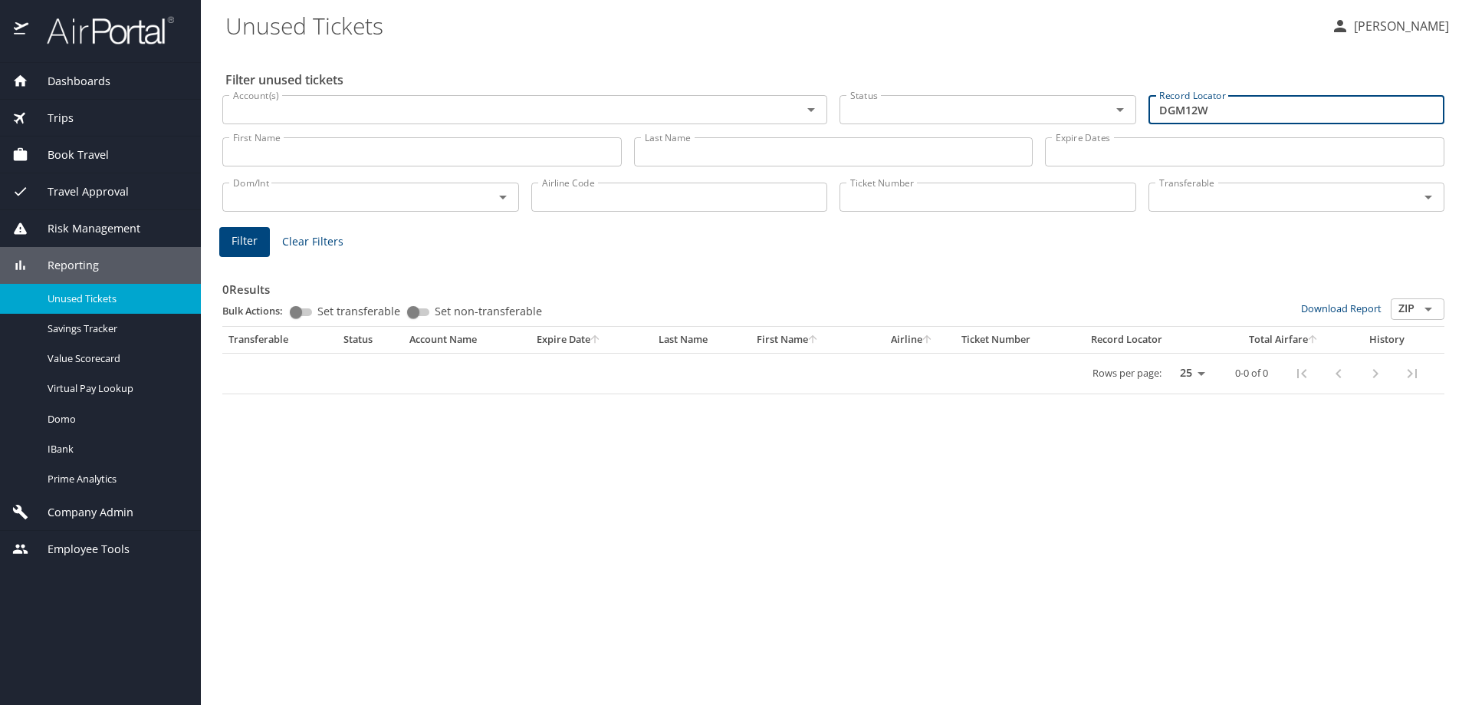
click at [1242, 117] on input "DGM12W" at bounding box center [1297, 109] width 297 height 29
click at [1125, 260] on div "0 Results Bulk Actions: Set transferable Set non-transferable Download Report Z…" at bounding box center [833, 327] width 1222 height 134
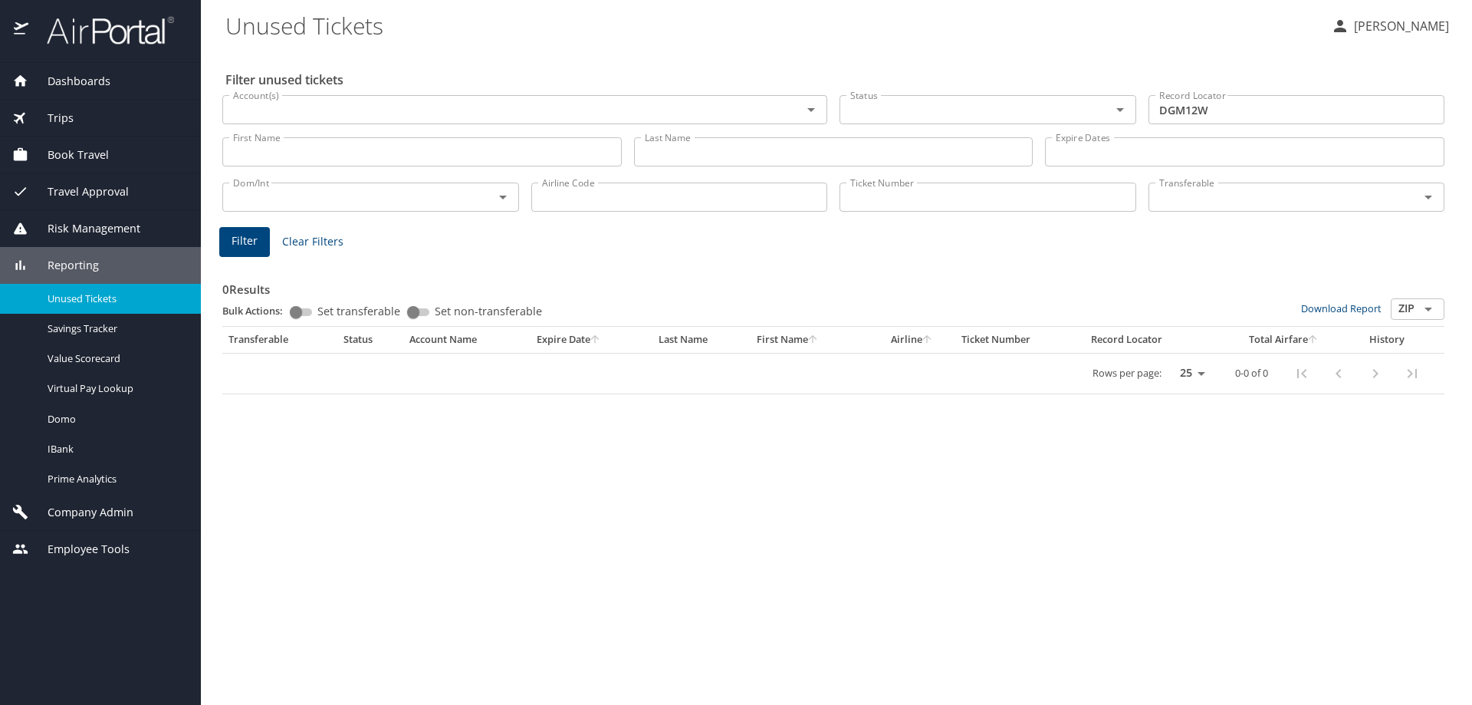
click at [243, 239] on span "Filter" at bounding box center [245, 241] width 26 height 19
click at [323, 245] on span "Clear Filters" at bounding box center [312, 241] width 61 height 19
click at [1202, 113] on input "Record Locator" at bounding box center [1297, 109] width 297 height 29
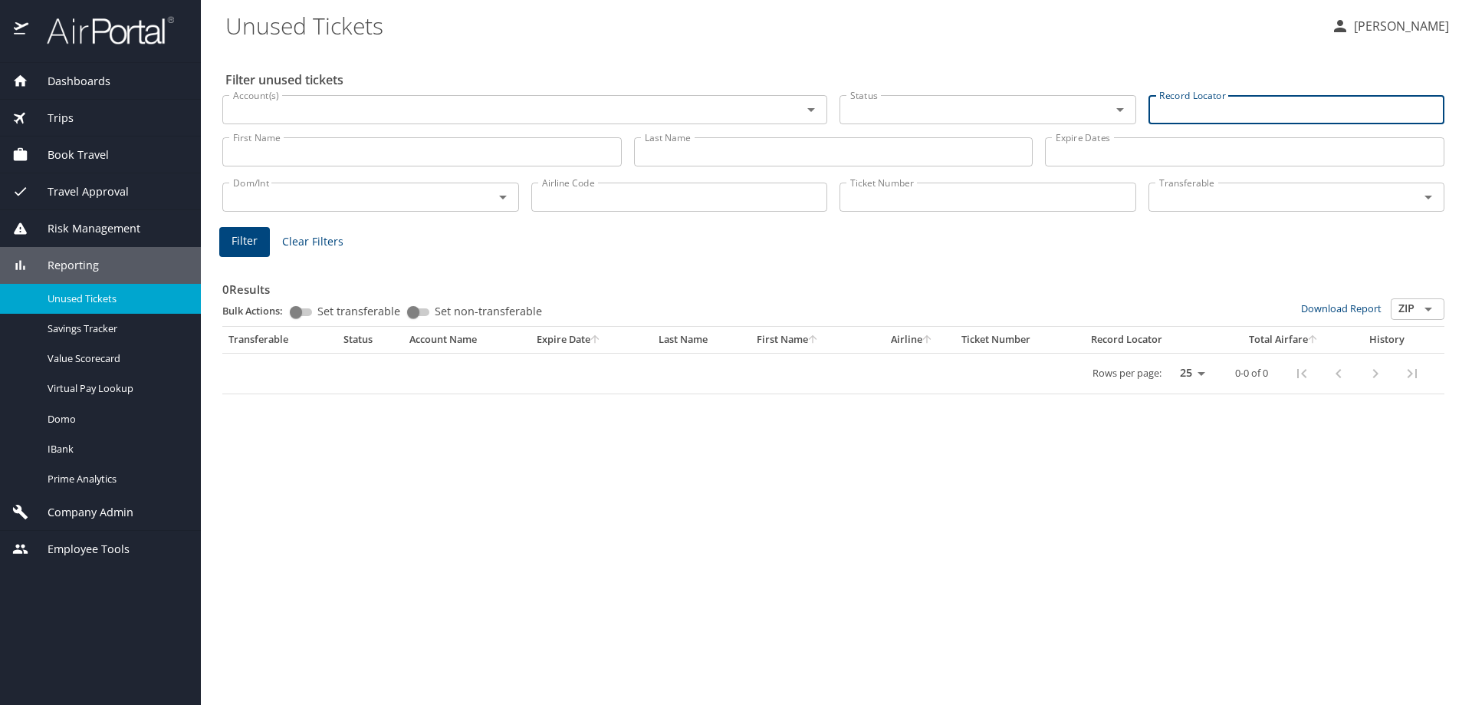
click at [997, 256] on div "0 Results Bulk Actions: Set transferable Set non-transferable Download Report Z…" at bounding box center [833, 324] width 1235 height 153
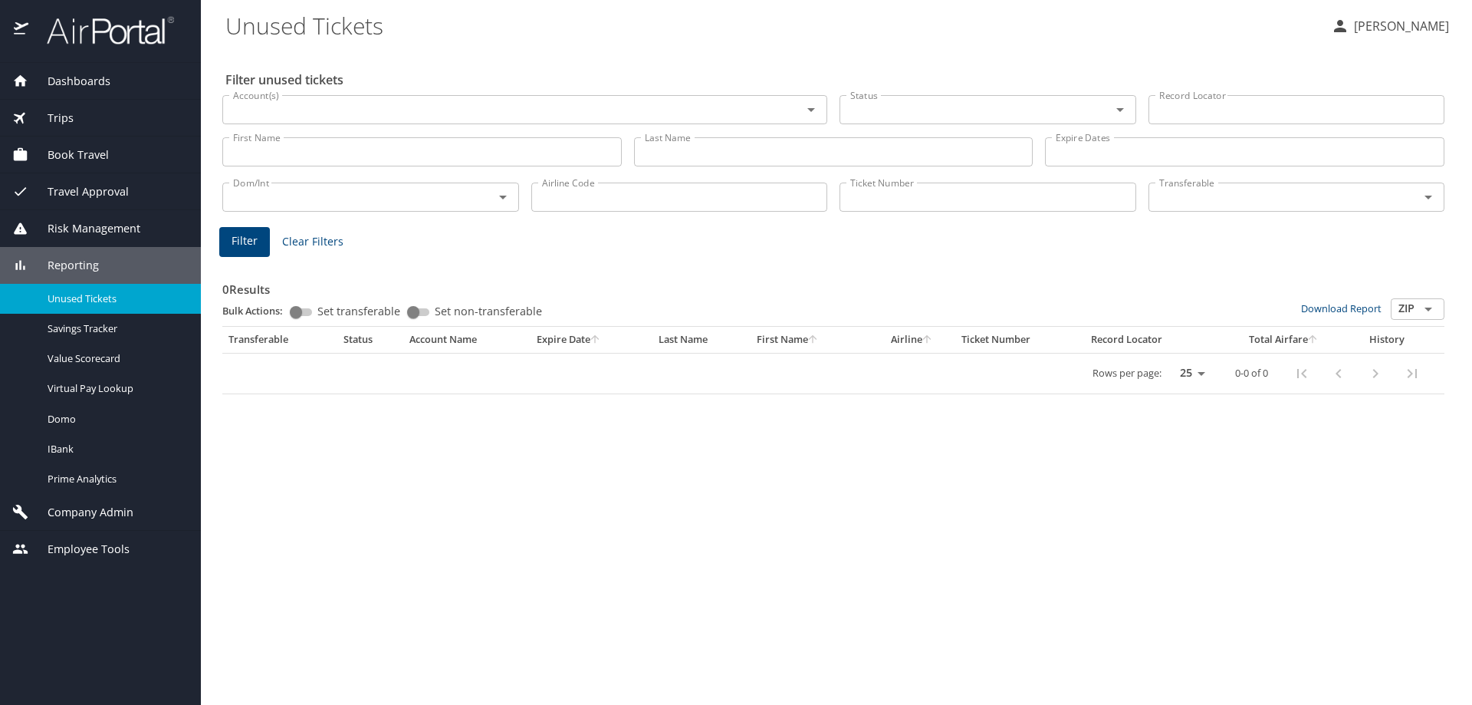
click at [81, 112] on div "Trips" at bounding box center [100, 118] width 176 height 17
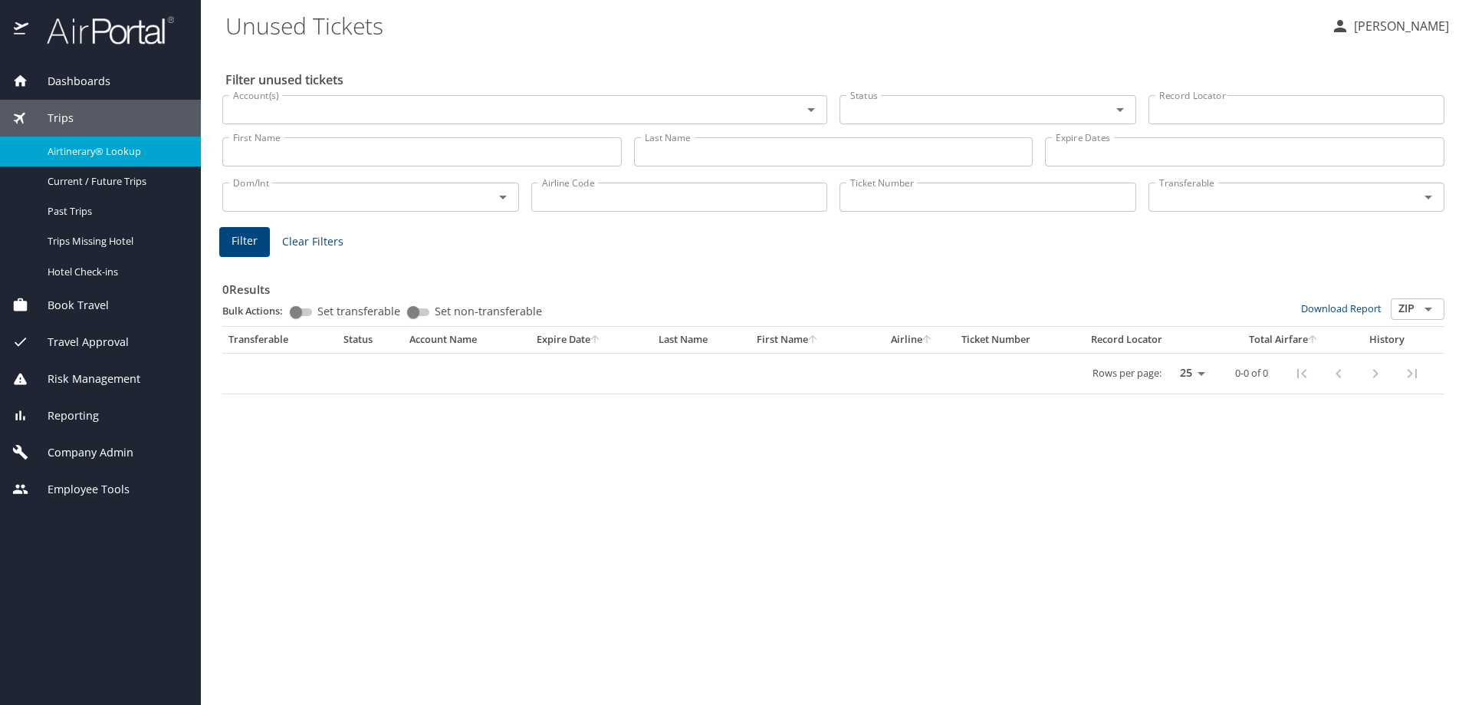
click at [106, 157] on span "Airtinerary® Lookup" at bounding box center [115, 151] width 135 height 15
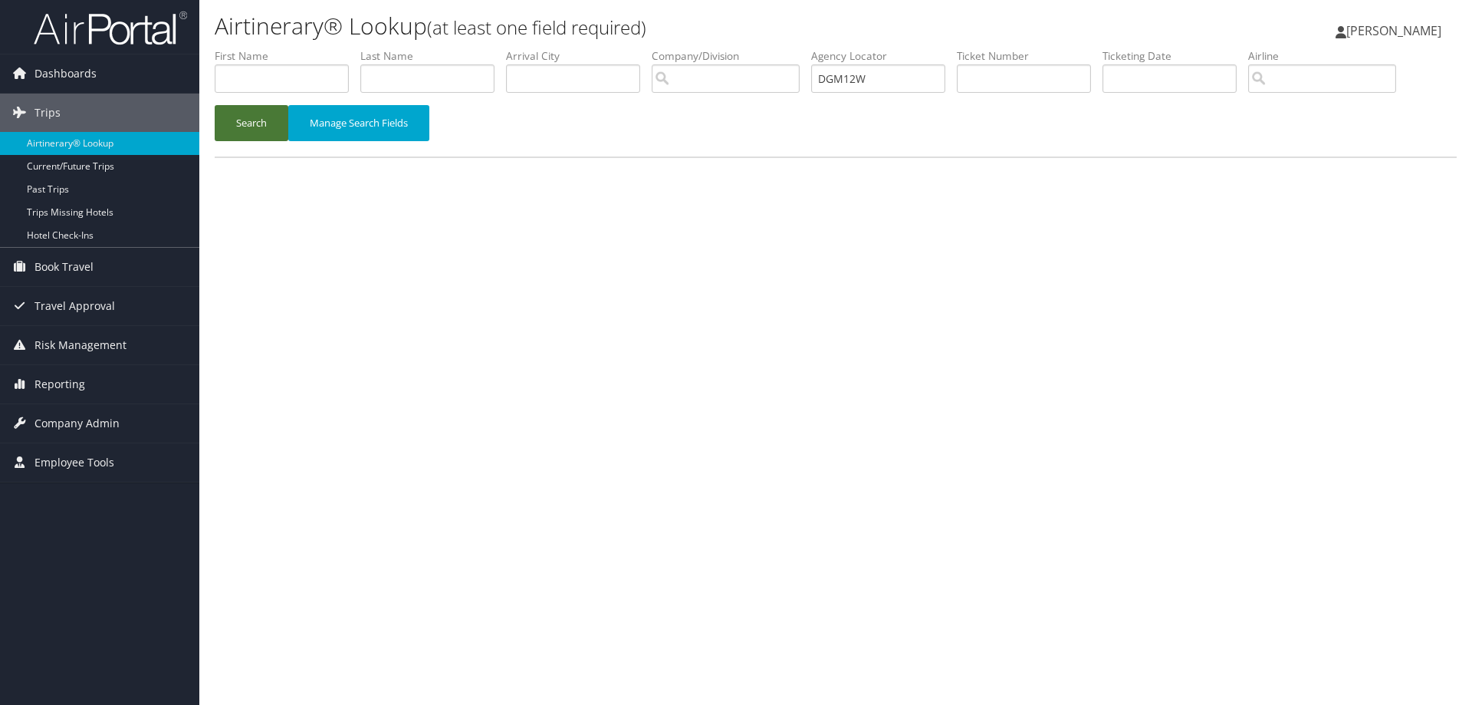
type input "DGM12W"
click at [265, 123] on button "Search" at bounding box center [252, 123] width 74 height 36
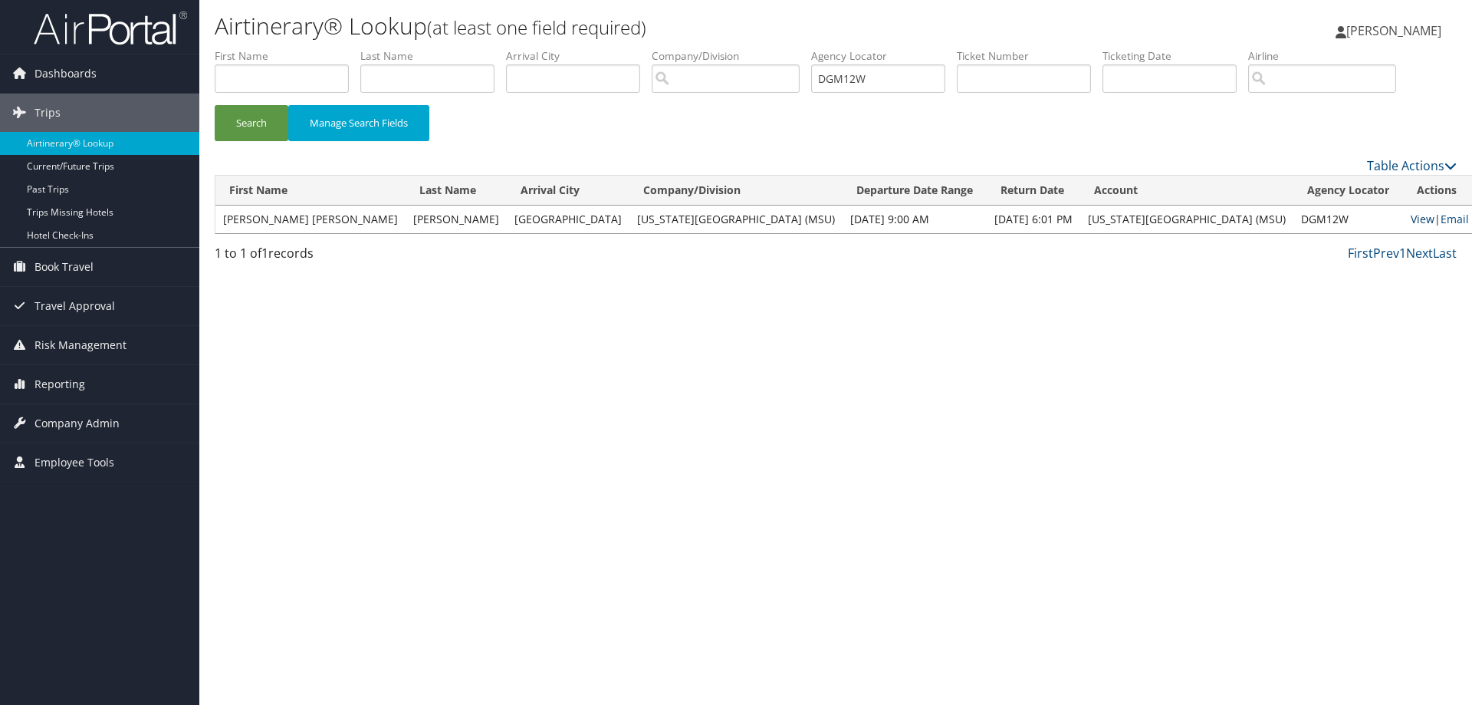
click at [1411, 218] on link "View" at bounding box center [1423, 219] width 24 height 15
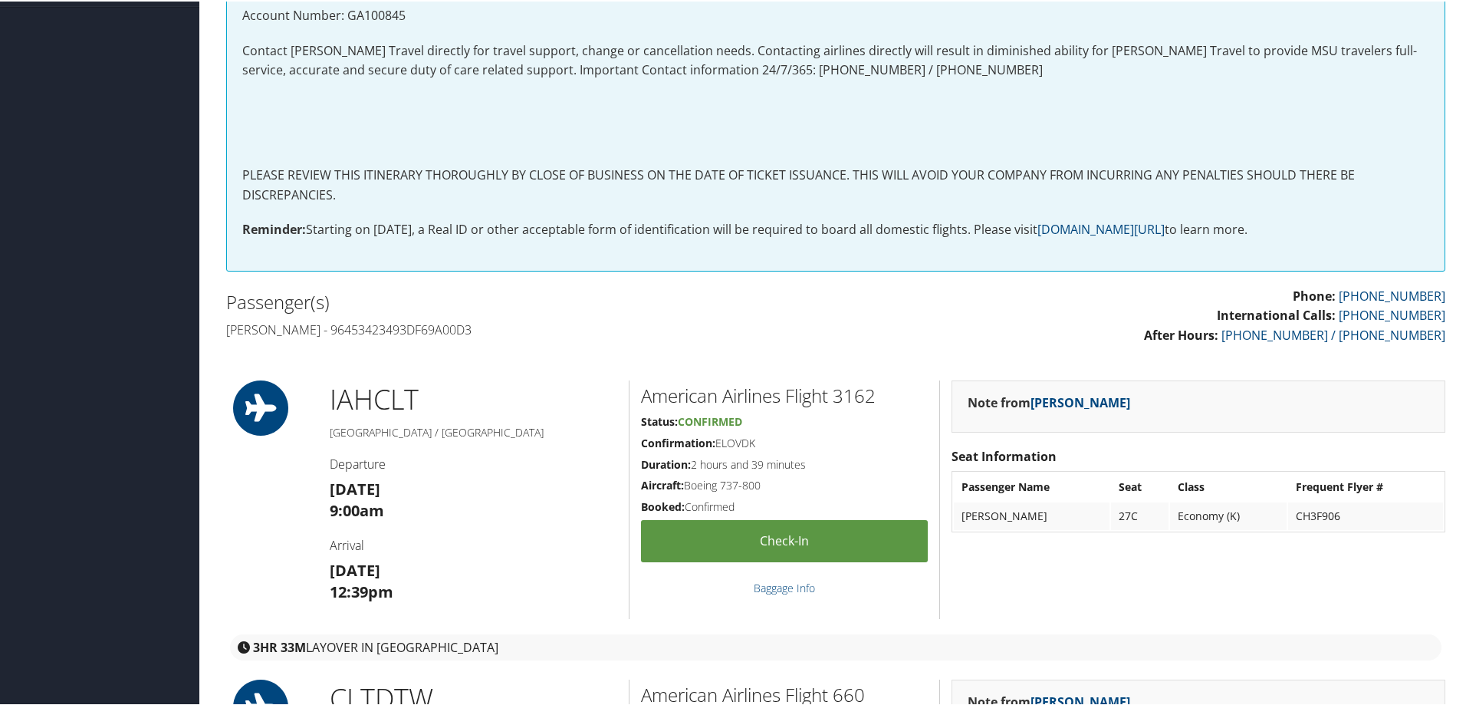
scroll to position [314, 0]
